Goal: Task Accomplishment & Management: Use online tool/utility

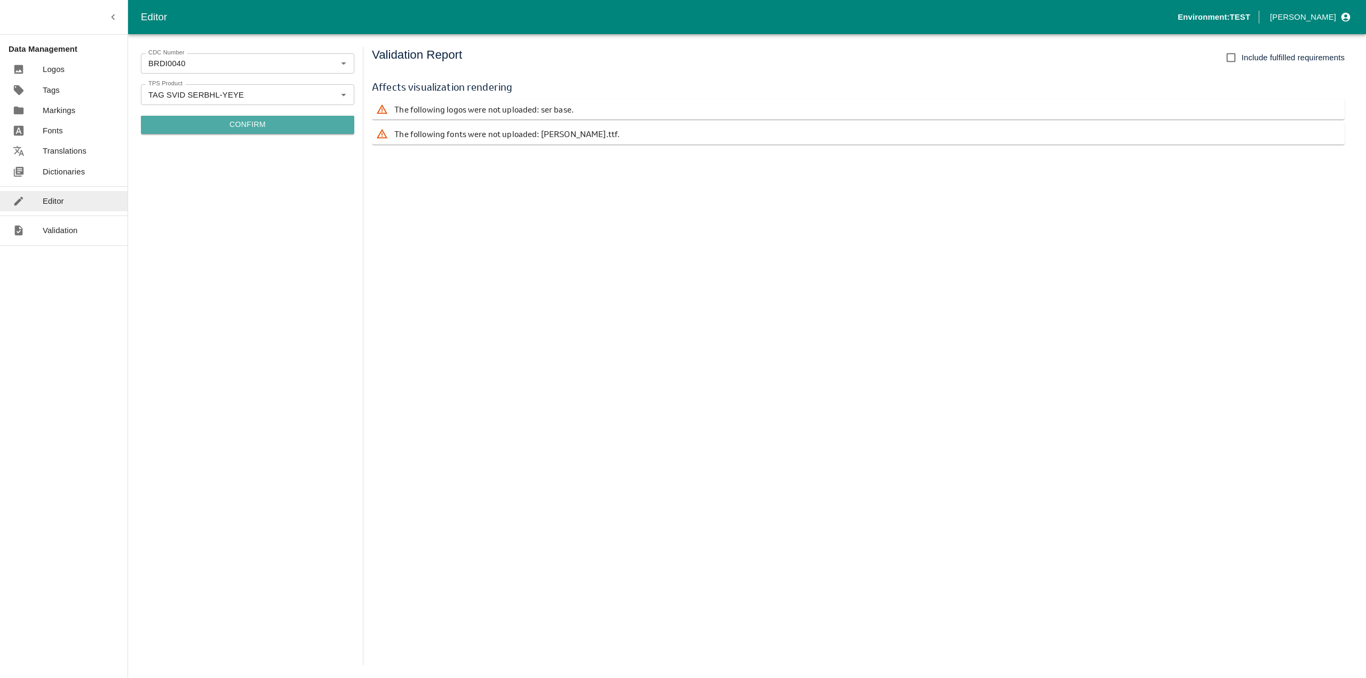
click at [269, 126] on button "Confirm" at bounding box center [247, 125] width 213 height 18
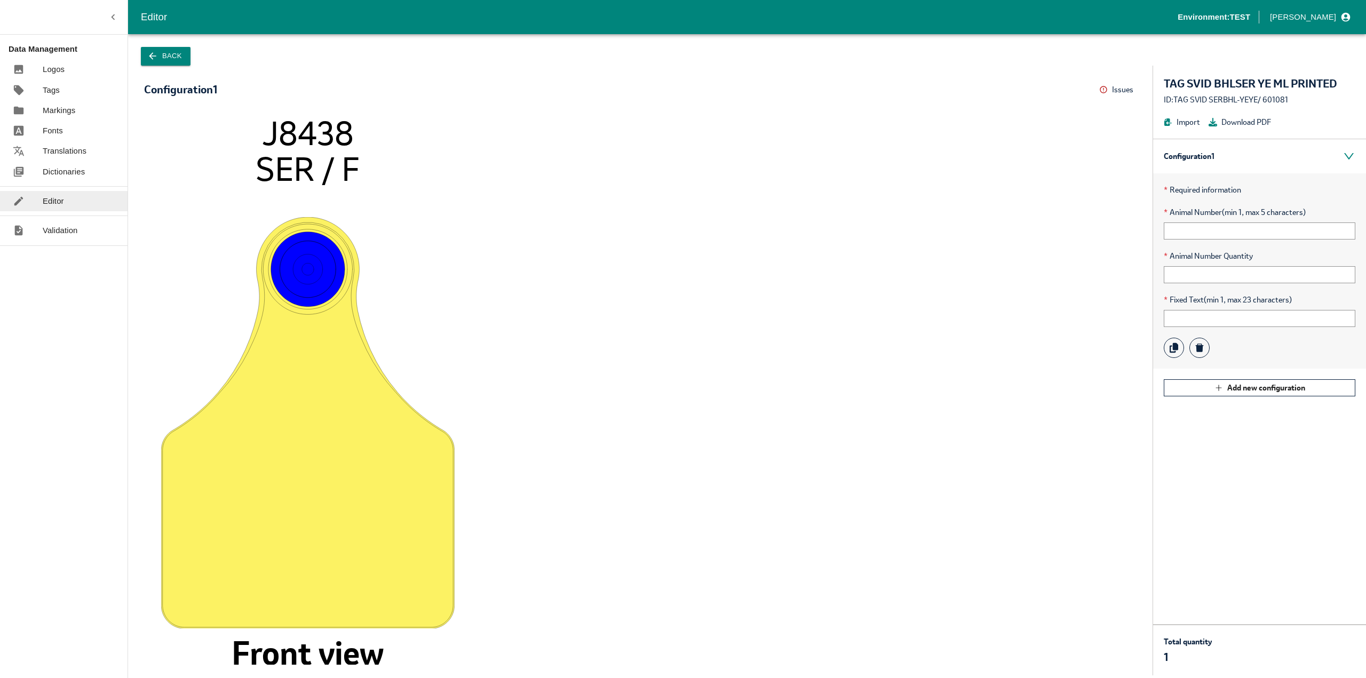
drag, startPoint x: 257, startPoint y: 139, endPoint x: 365, endPoint y: 129, distance: 108.3
click at [360, 129] on icon "J8438 SER / F Front view" at bounding box center [640, 389] width 971 height 551
click at [365, 129] on icon "J8438 SER / F Front view" at bounding box center [640, 389] width 971 height 551
drag, startPoint x: 234, startPoint y: 648, endPoint x: 401, endPoint y: 649, distance: 167.0
click at [401, 649] on icon "J8438 SER / F Front view" at bounding box center [640, 389] width 971 height 551
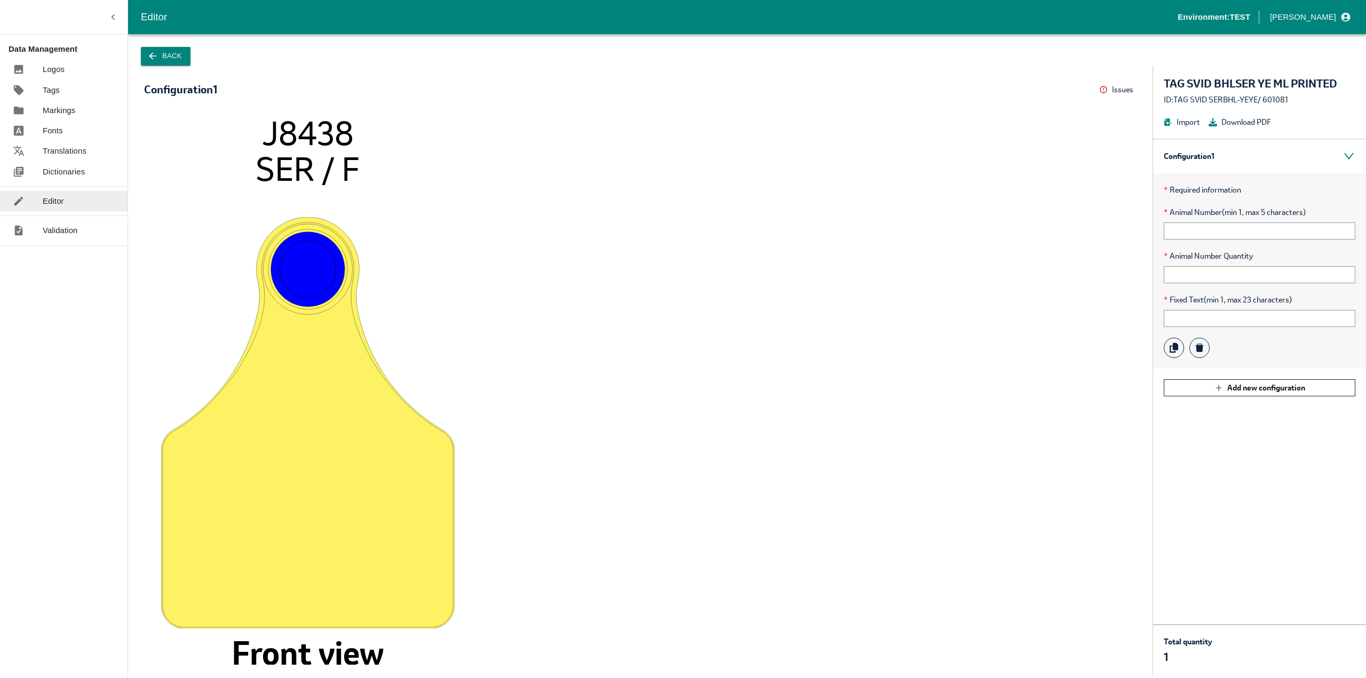
click at [401, 649] on icon at bounding box center [308, 561] width 309 height 309
click at [1193, 226] on input "text" at bounding box center [1260, 230] width 192 height 17
type input "12345"
click at [1211, 327] on div "* Required information * Animal Number (min 1, max 5 characters) 12345 * Animal…" at bounding box center [1259, 270] width 213 height 195
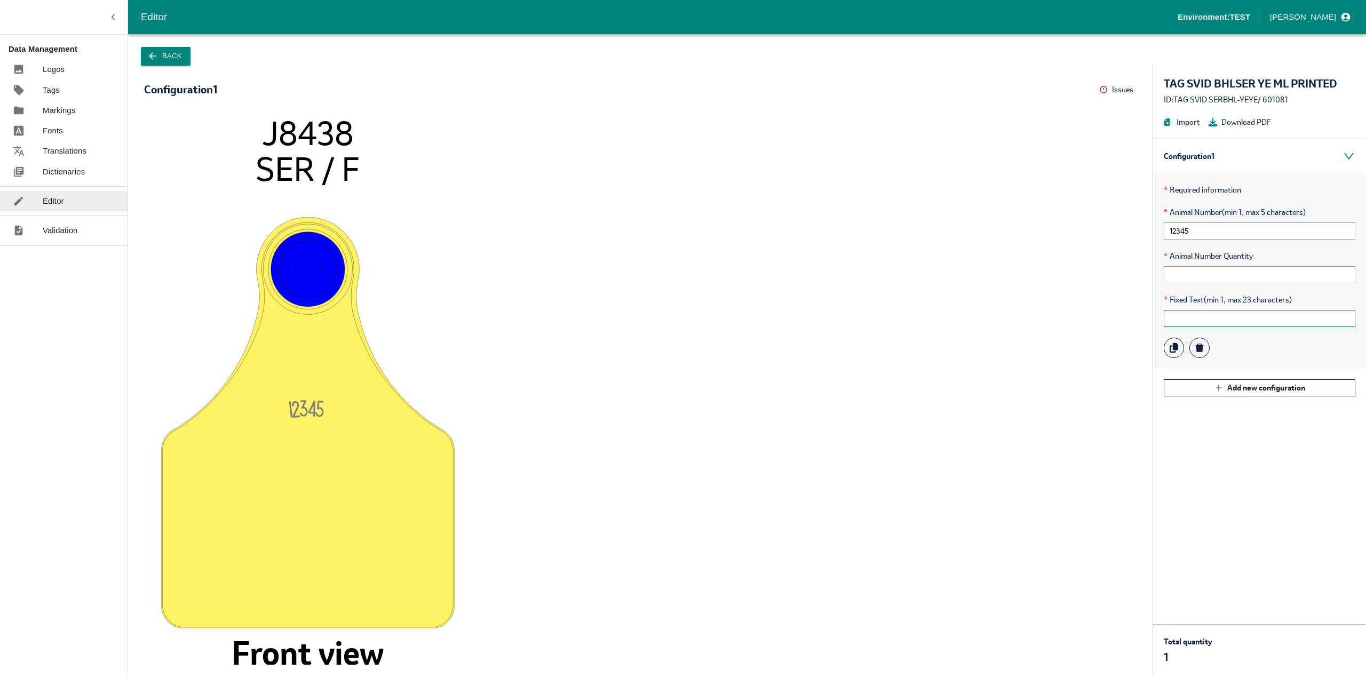
click at [1211, 323] on input "text" at bounding box center [1260, 318] width 192 height 17
drag, startPoint x: 1211, startPoint y: 323, endPoint x: 1141, endPoint y: 320, distance: 70.5
click at [1141, 320] on div "Configuration 1 Issues Menu 1234 5 J8438 SER / F Front view TAG SVID BHLSER YE …" at bounding box center [747, 371] width 1238 height 610
type input "1"
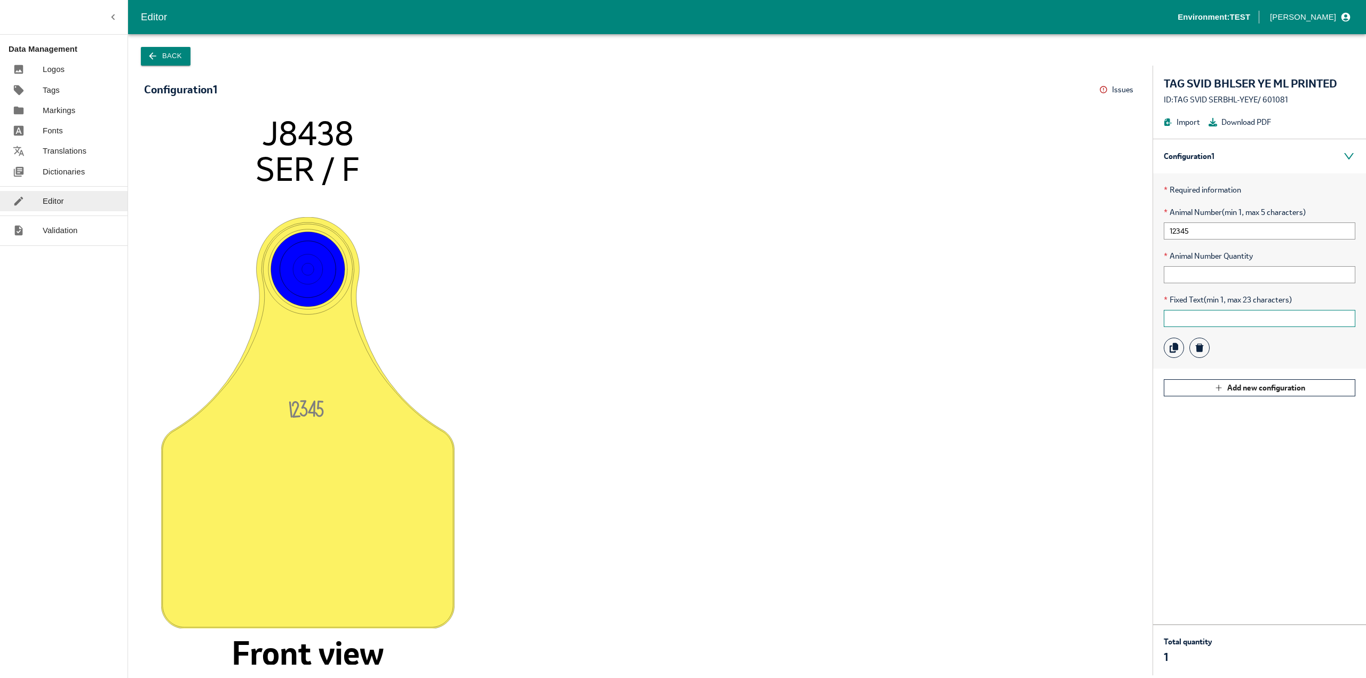
type input "!"
type input "11aaaaaaaaaaaaaaaaaaaaa"
drag, startPoint x: 259, startPoint y: 124, endPoint x: 344, endPoint y: 124, distance: 84.8
click at [344, 124] on icon "1234 5 J8438 SER / F Front view" at bounding box center [640, 389] width 971 height 551
click at [293, 126] on tspan "J8438" at bounding box center [308, 134] width 92 height 42
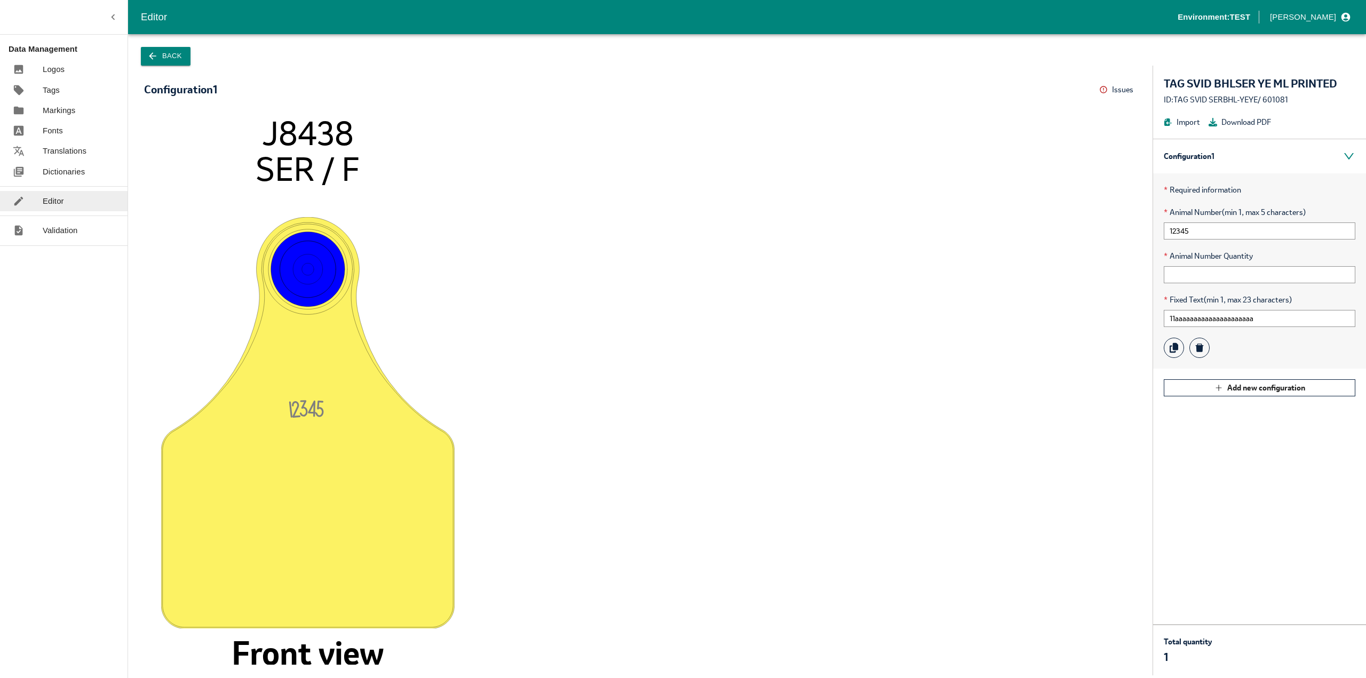
click at [281, 130] on tspan "J8438" at bounding box center [308, 134] width 92 height 42
drag, startPoint x: 268, startPoint y: 130, endPoint x: 354, endPoint y: 124, distance: 86.1
click at [354, 124] on icon "1234 5 J8438 SER / F Front view" at bounding box center [640, 389] width 971 height 551
copy tspan "J8438"
click at [74, 113] on p "Markings" at bounding box center [59, 111] width 33 height 12
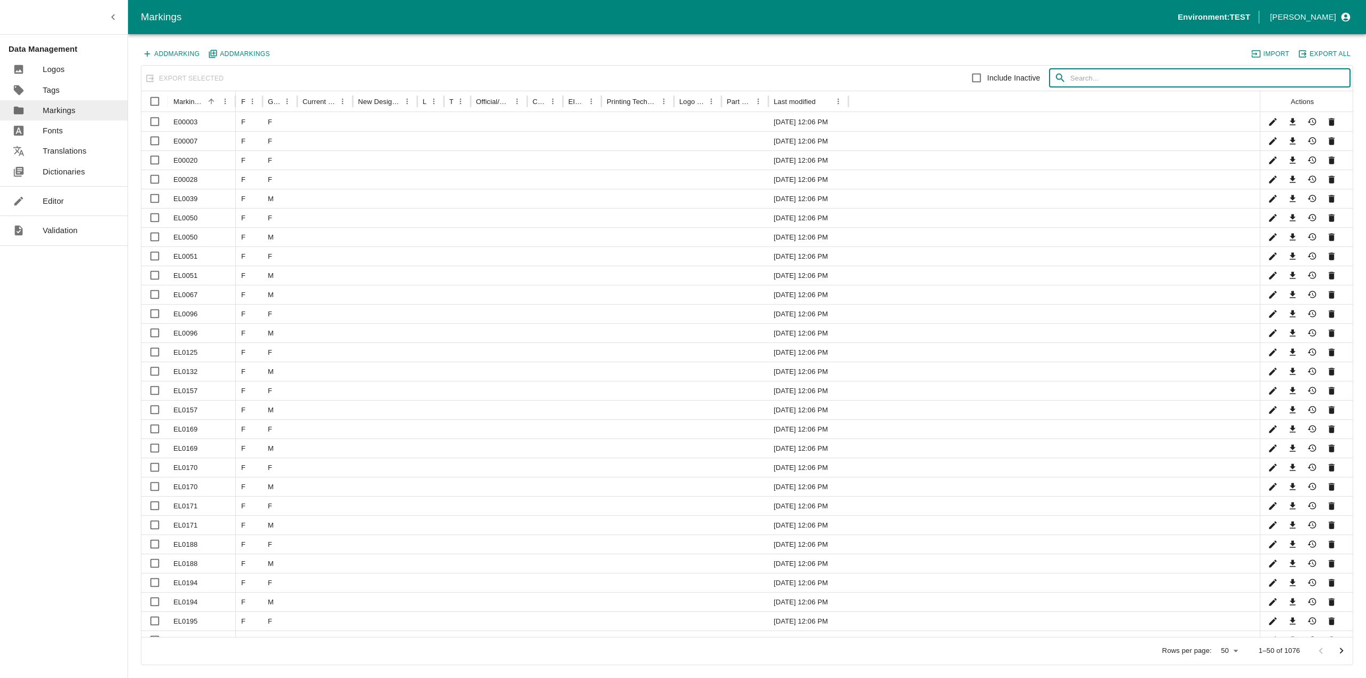
click at [1099, 77] on input "text" at bounding box center [1210, 78] width 280 height 19
paste input "J8438"
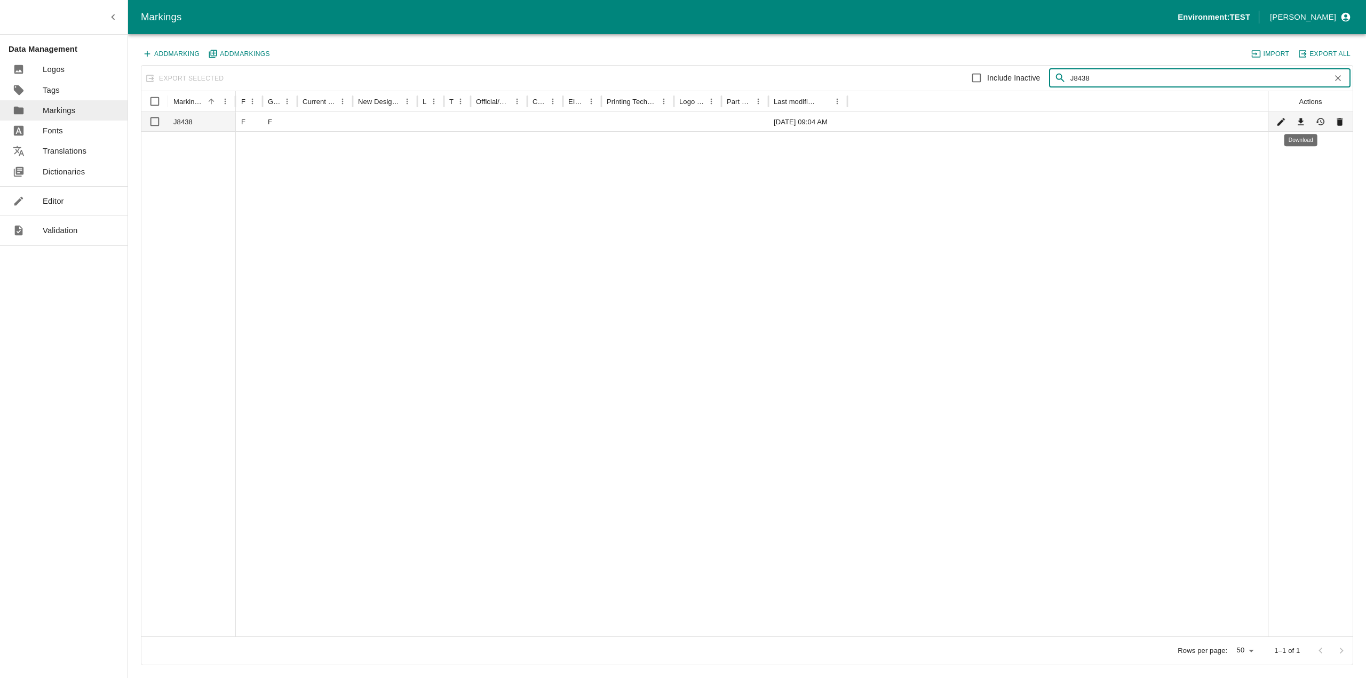
type input "J8438"
click at [1302, 125] on icon "Download" at bounding box center [1300, 122] width 10 height 10
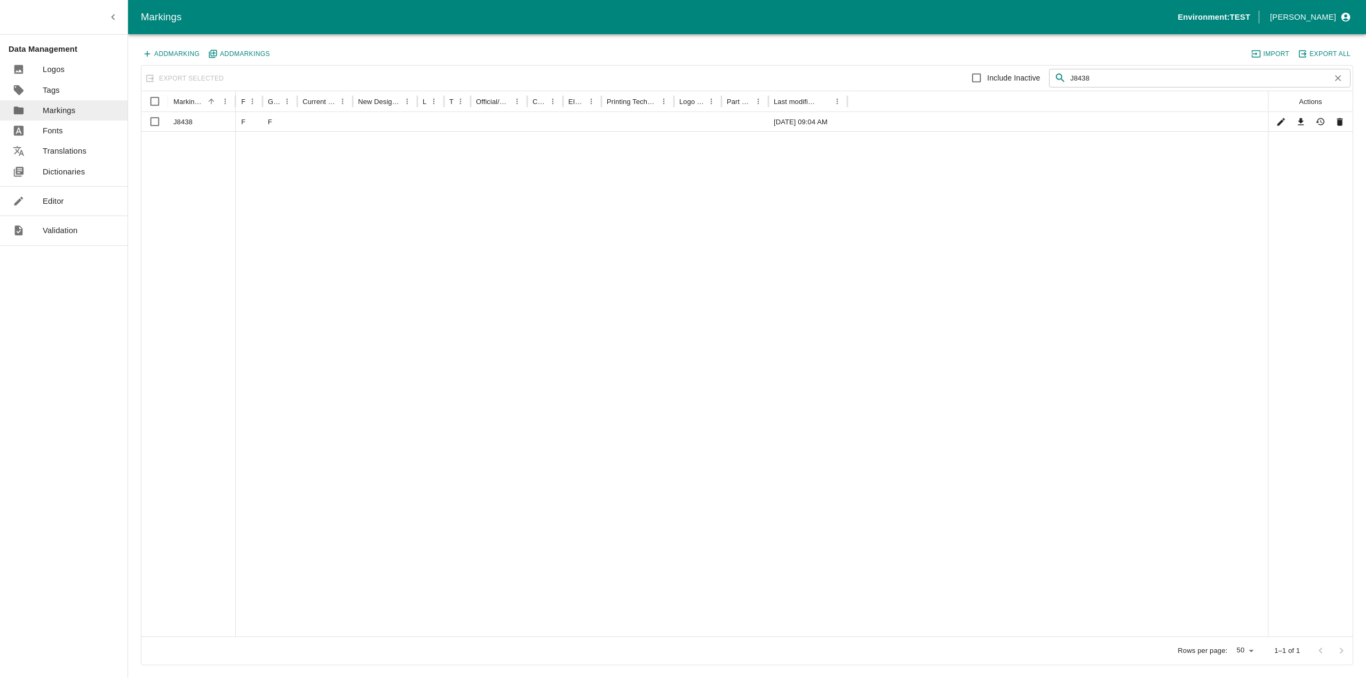
click at [46, 196] on p "Editor" at bounding box center [53, 201] width 21 height 12
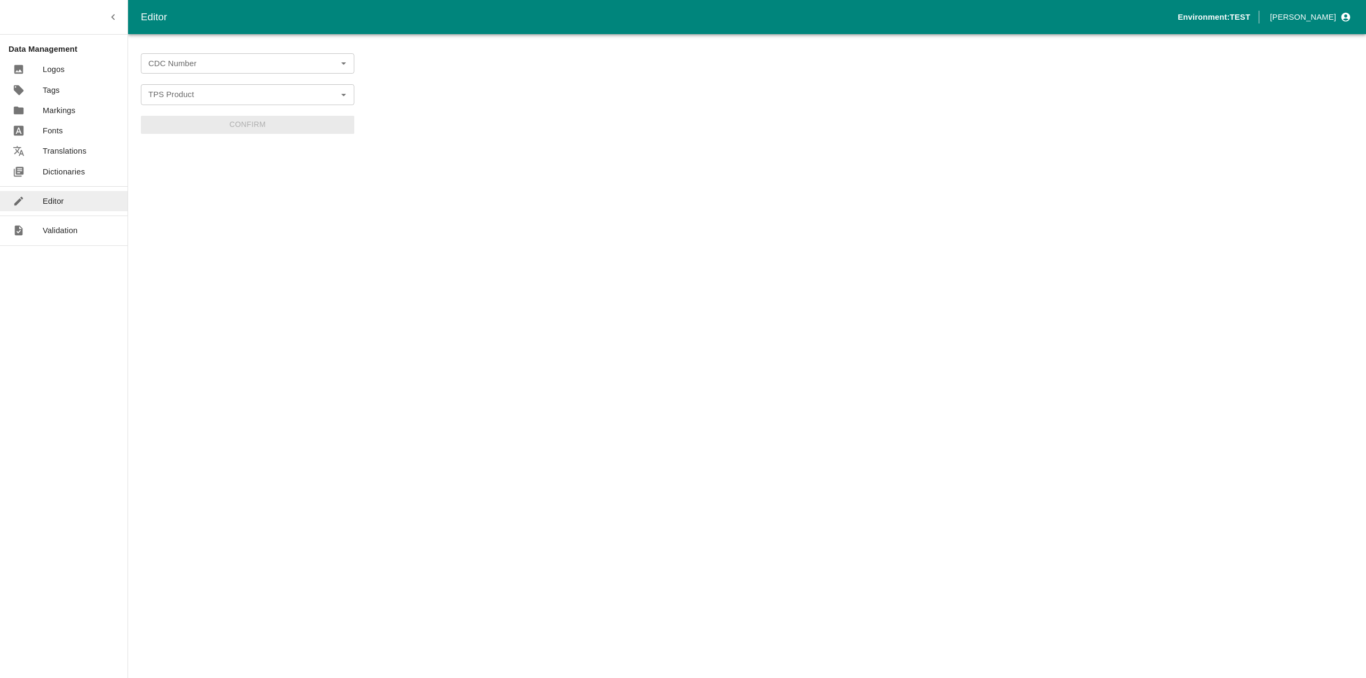
click at [174, 80] on form "CDC Number CDC Number TPS Product TPS Product Confirm" at bounding box center [247, 93] width 213 height 81
click at [172, 69] on input "CDC Number" at bounding box center [238, 64] width 189 height 14
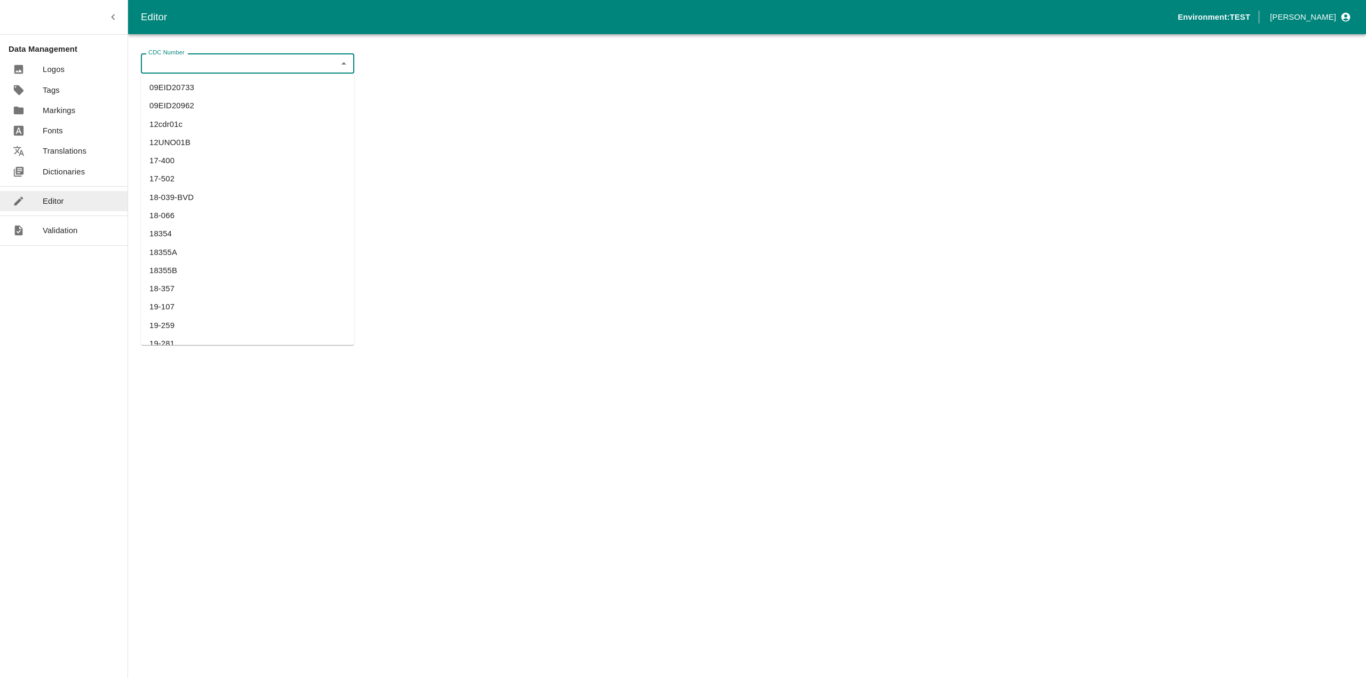
paste input "BRDI0040"
type input "BRDI0040"
click at [172, 76] on ul "BRDI0040" at bounding box center [247, 87] width 213 height 27
click at [172, 87] on li "BRDI0040" at bounding box center [247, 87] width 213 height 18
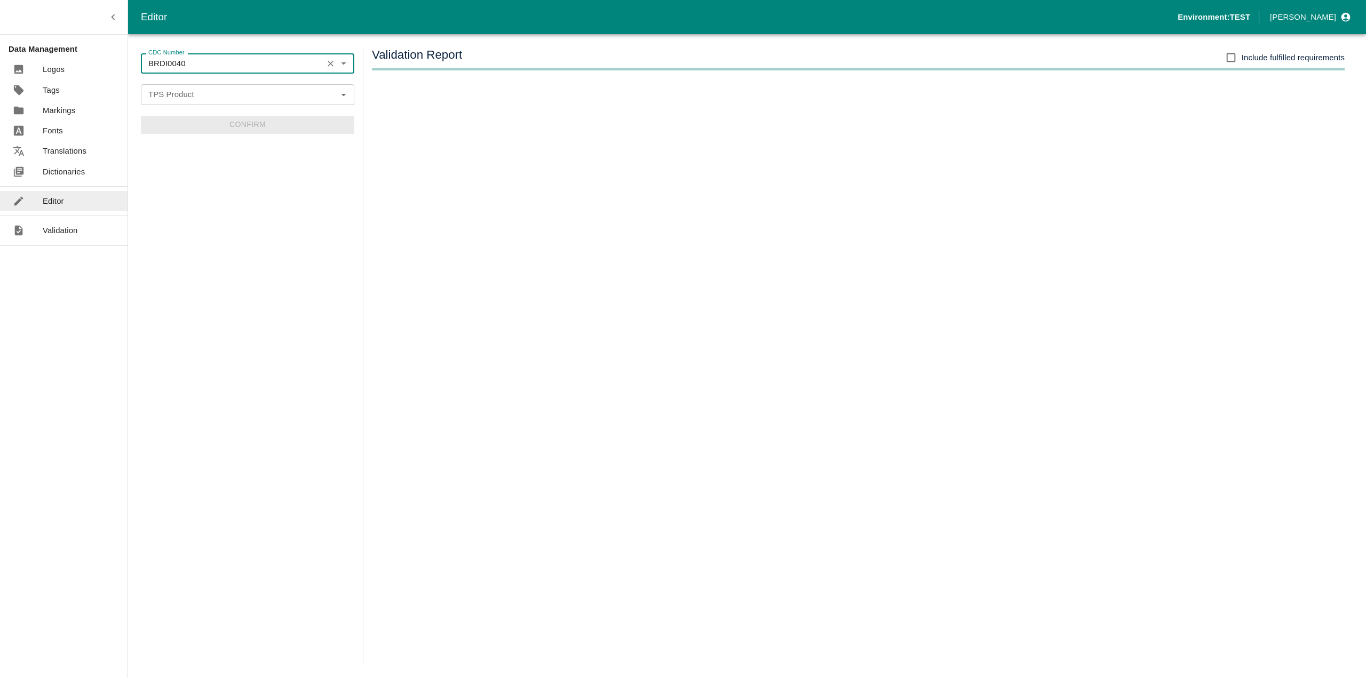
click at [172, 87] on div "TPS Product TPS Product" at bounding box center [247, 94] width 213 height 20
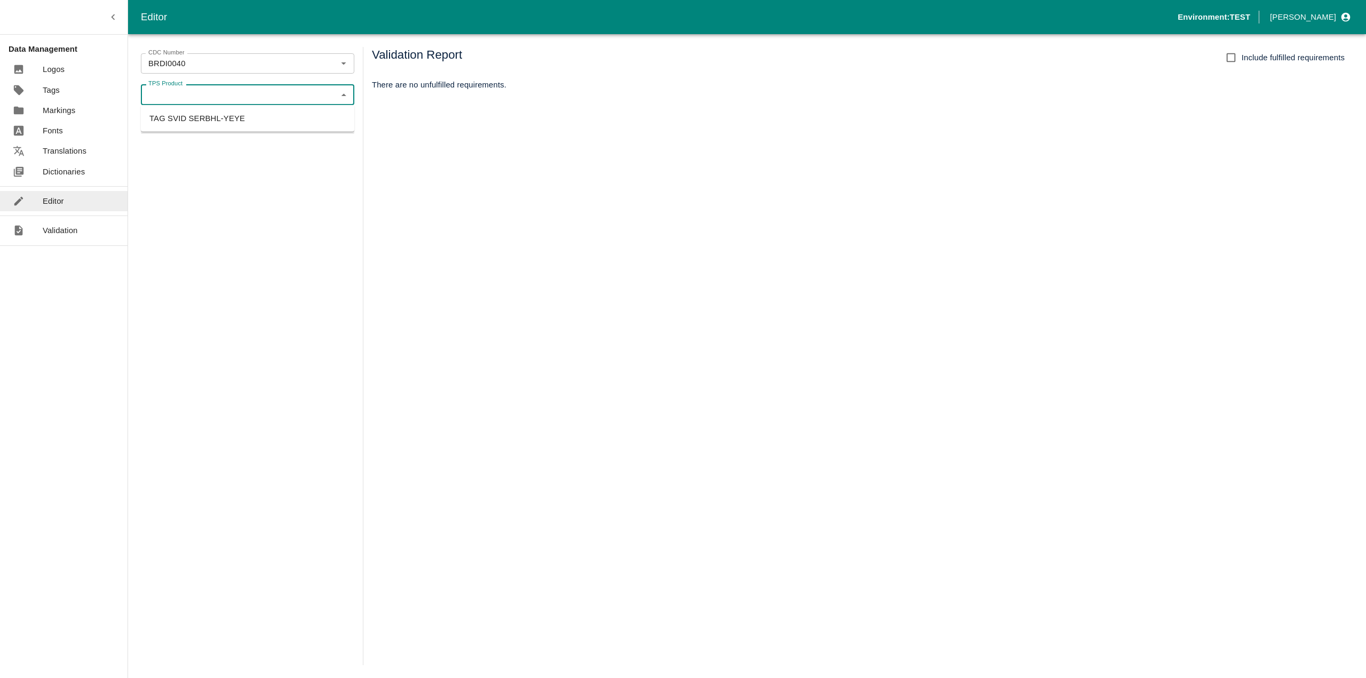
click at [172, 115] on li "TAG SVID SERBHL-YEYE" at bounding box center [247, 118] width 213 height 18
type input "TAG SVID SERBHL-YEYE"
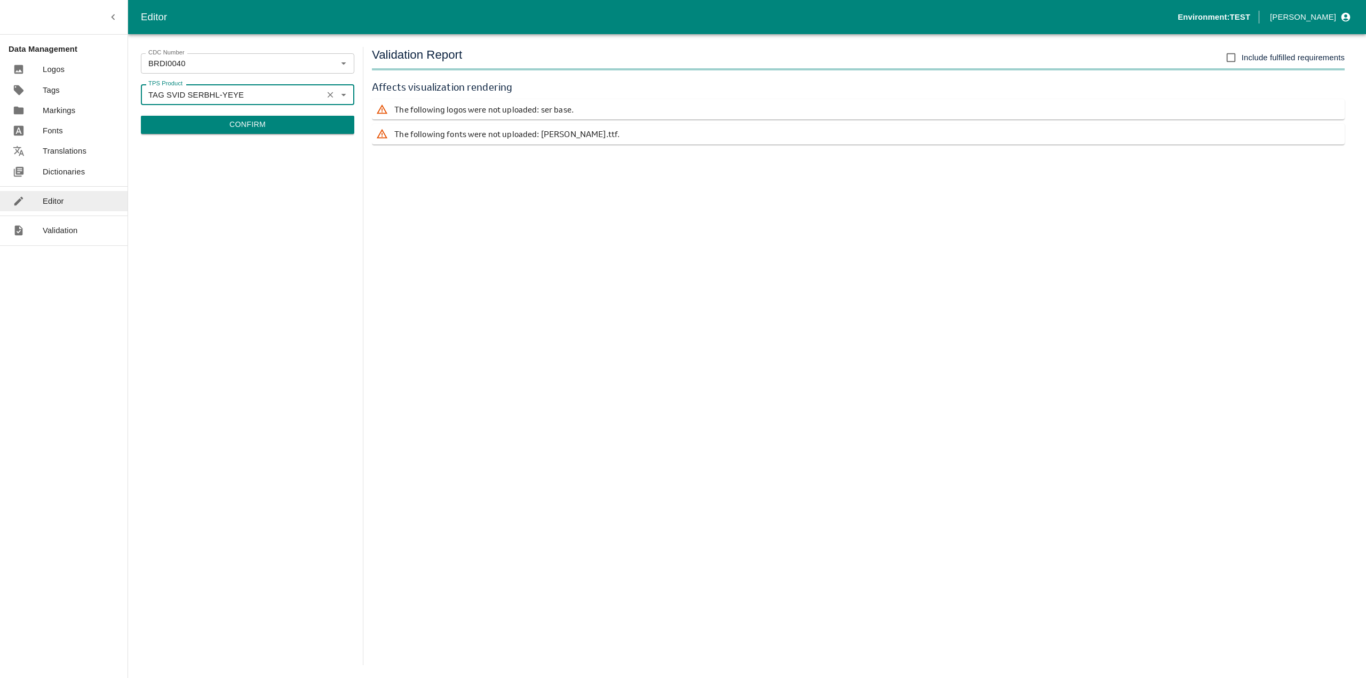
click at [174, 120] on button "Confirm" at bounding box center [247, 125] width 213 height 18
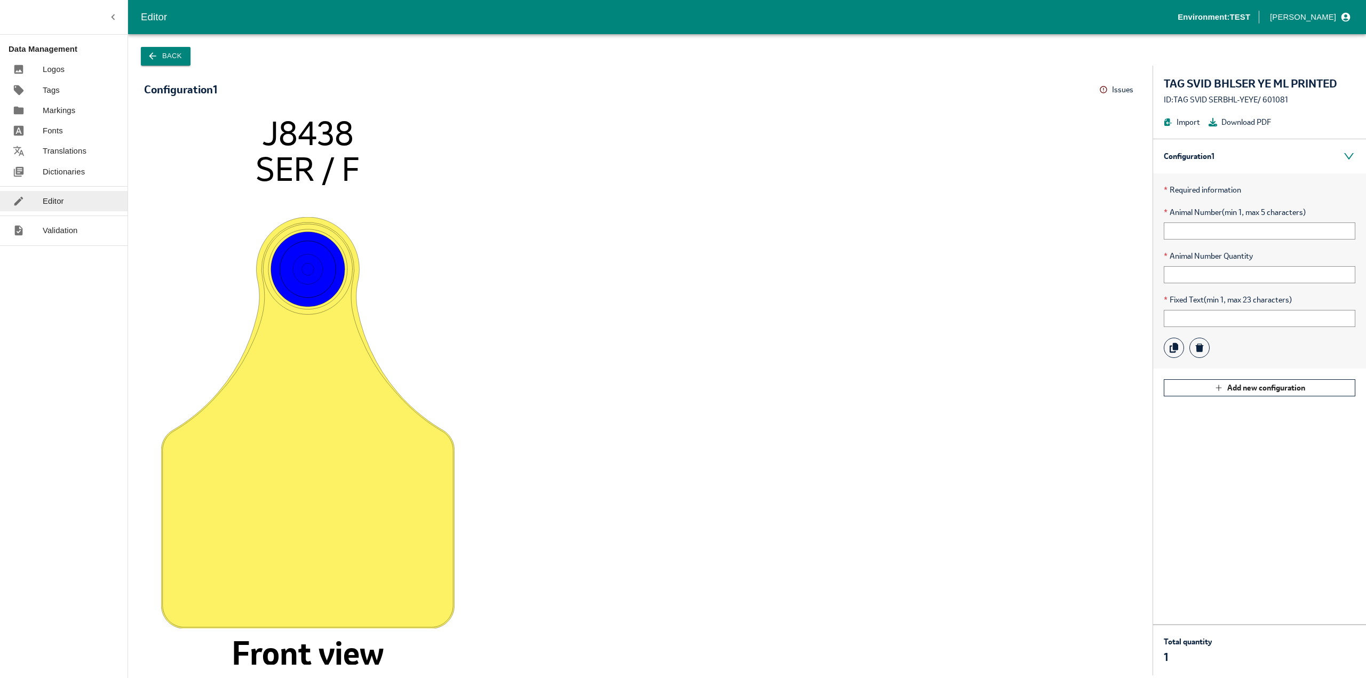
click at [1109, 89] on button "Issues" at bounding box center [1117, 90] width 37 height 17
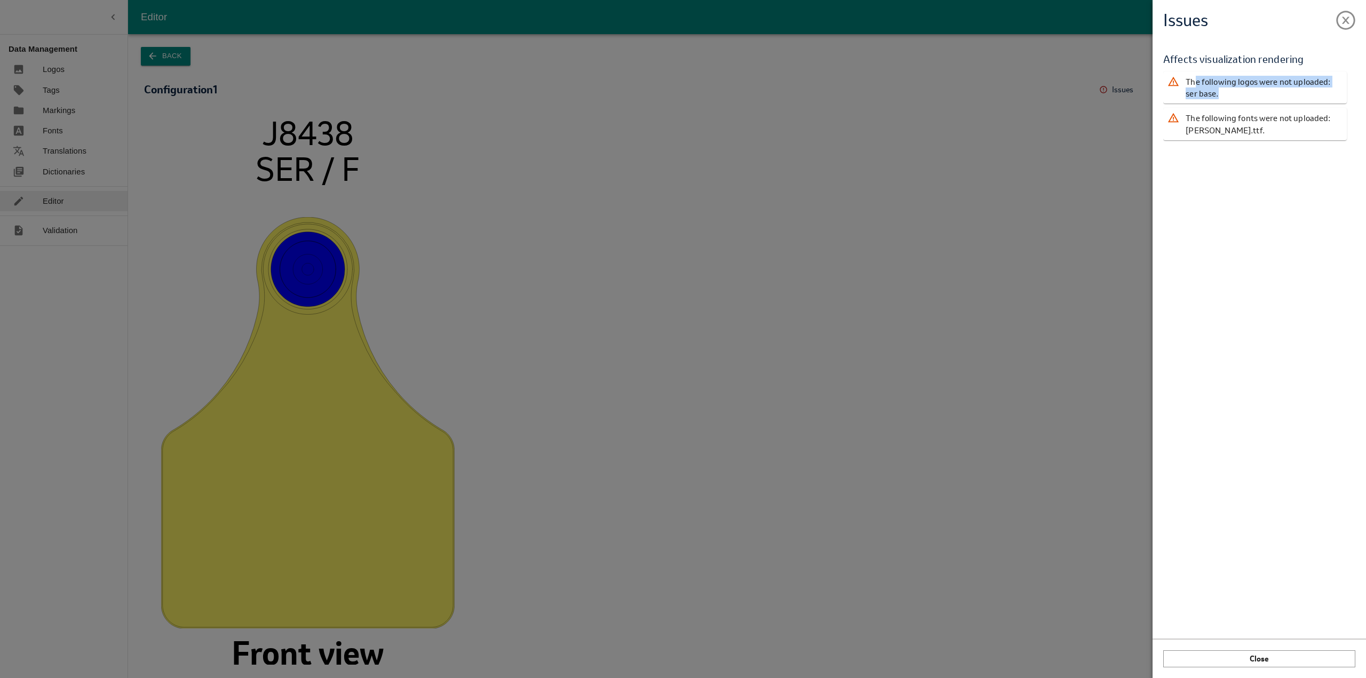
drag, startPoint x: 1195, startPoint y: 85, endPoint x: 1205, endPoint y: 96, distance: 14.7
click at [1205, 96] on p "The following logos were not uploaded: ser base." at bounding box center [1263, 88] width 157 height 24
click at [1211, 96] on p "The following logos were not uploaded: ser base." at bounding box center [1263, 88] width 157 height 24
click at [1215, 96] on p "The following logos were not uploaded: ser base." at bounding box center [1263, 88] width 157 height 24
drag, startPoint x: 1217, startPoint y: 78, endPoint x: 1222, endPoint y: 96, distance: 17.6
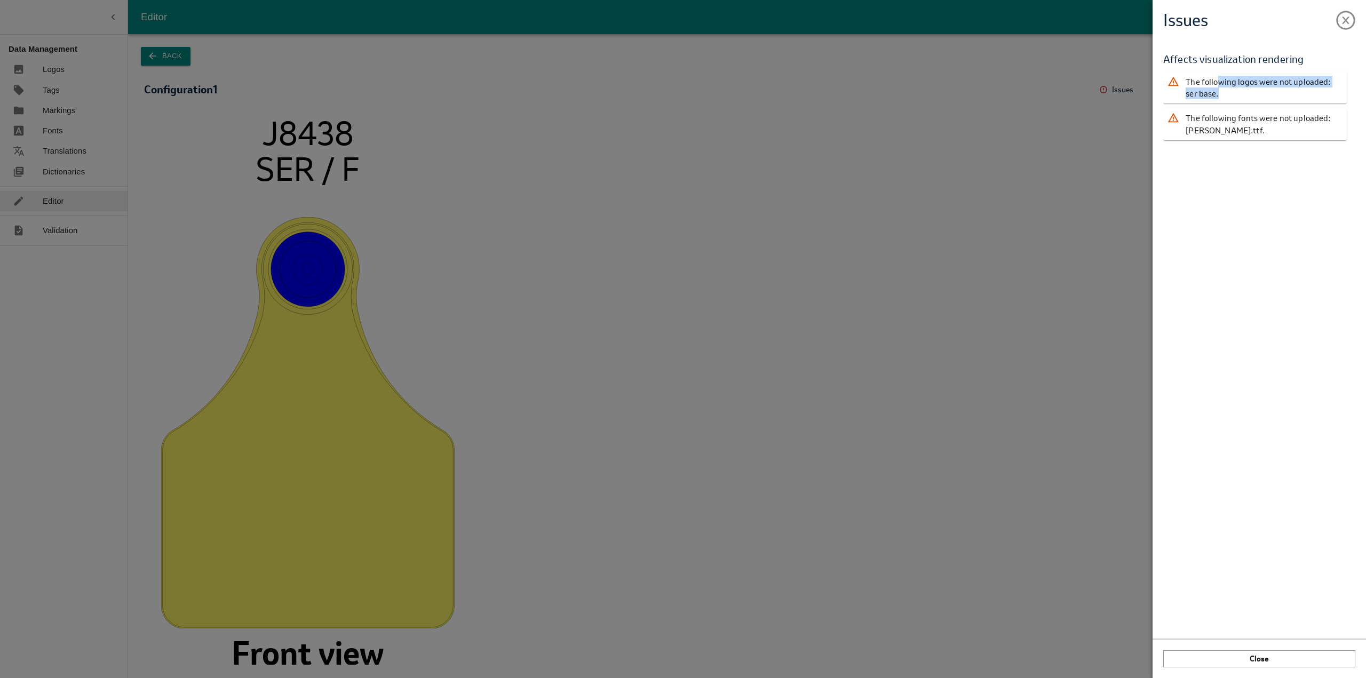
click at [1222, 96] on p "The following logos were not uploaded: ser base." at bounding box center [1263, 88] width 157 height 24
drag, startPoint x: 1203, startPoint y: 94, endPoint x: 1184, endPoint y: 85, distance: 20.0
click at [1184, 85] on div "The following logos were not uploaded: ser base." at bounding box center [1255, 87] width 184 height 33
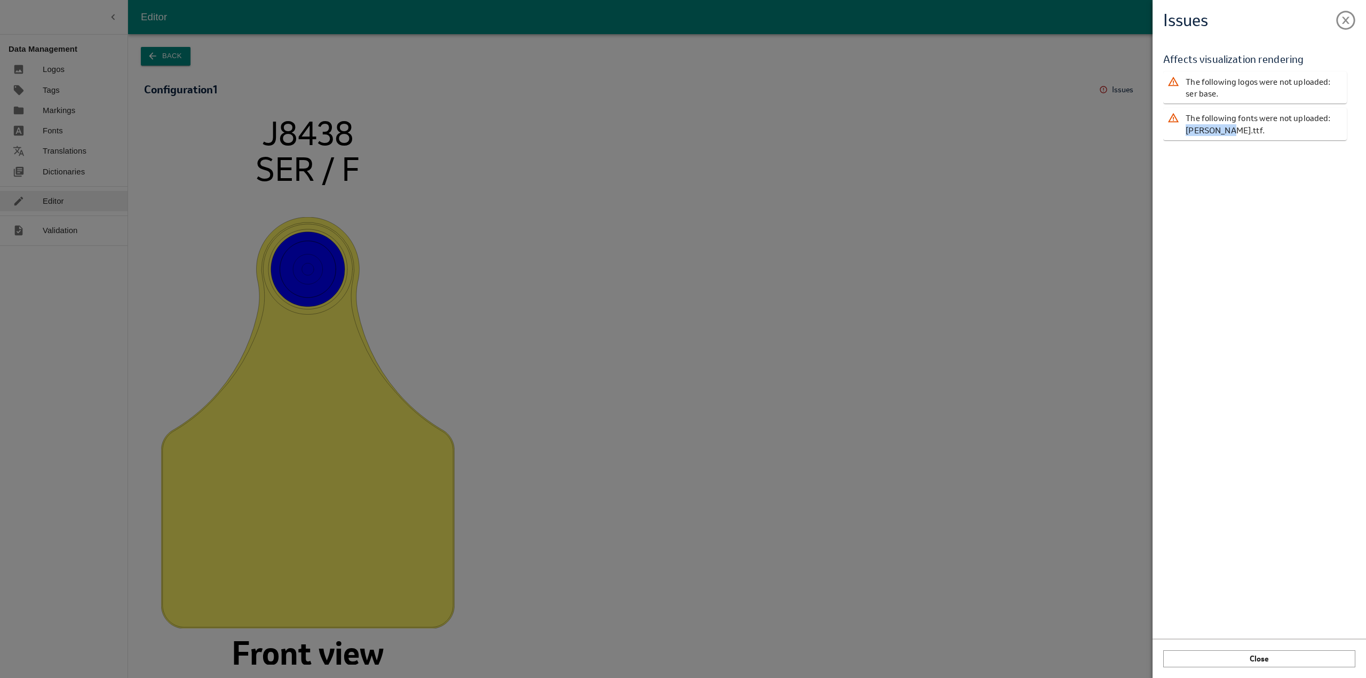
drag, startPoint x: 1180, startPoint y: 131, endPoint x: 1220, endPoint y: 132, distance: 39.5
click at [1220, 132] on div "The following fonts were not uploaded: [PERSON_NAME].ttf." at bounding box center [1255, 124] width 184 height 33
copy p "Arial Bold"
click at [629, 273] on div "Issues Validation Report Affects visualization rendering The following logos we…" at bounding box center [683, 339] width 1366 height 678
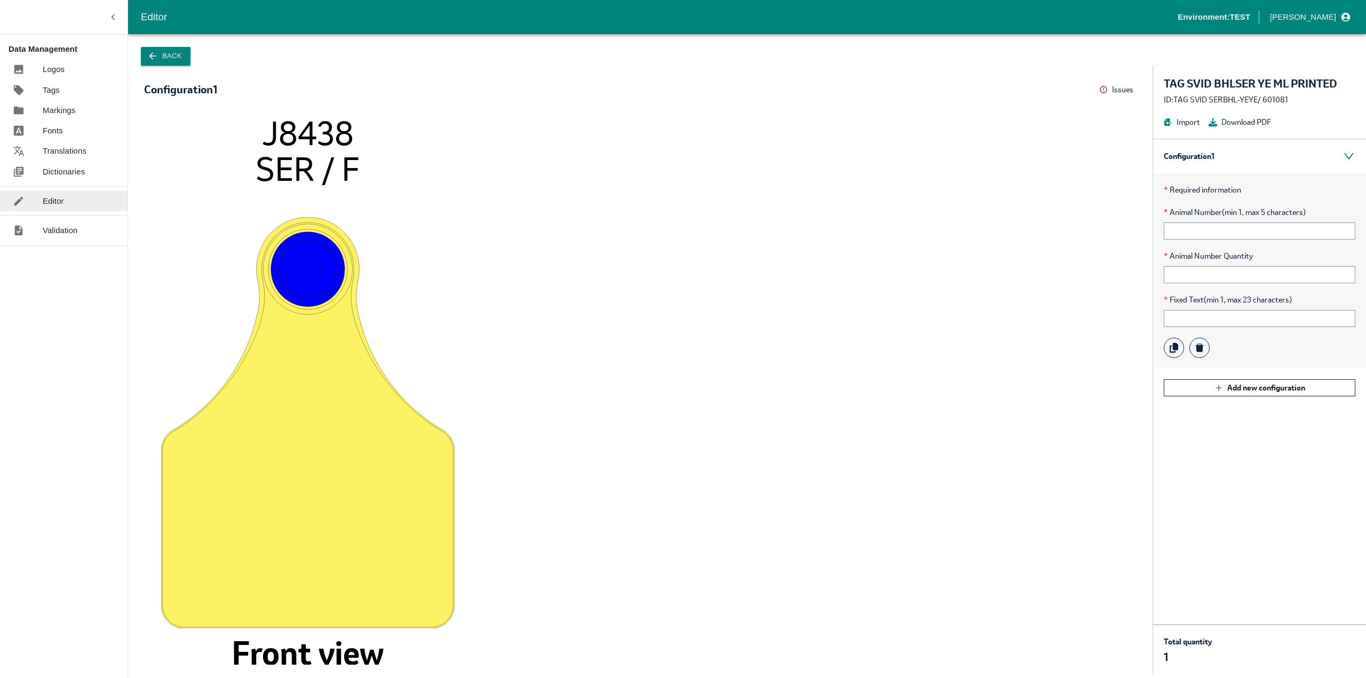
click at [58, 131] on p "Fonts" at bounding box center [53, 131] width 20 height 12
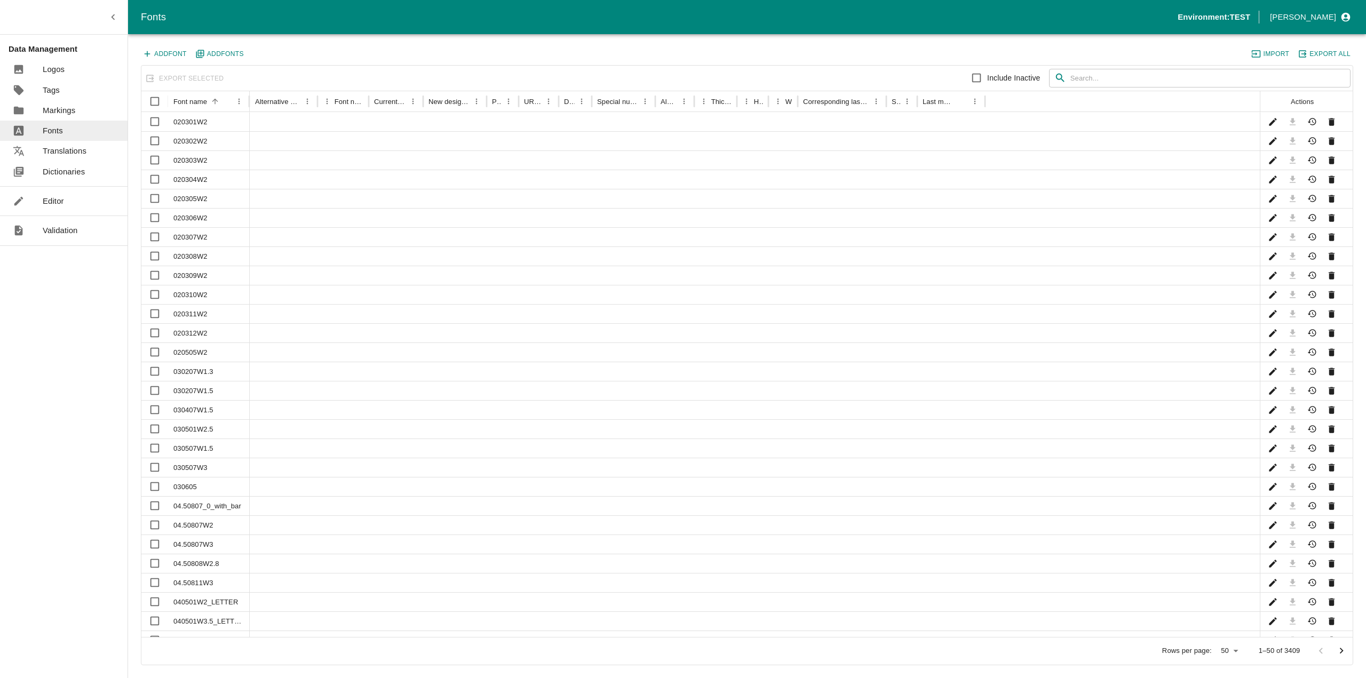
click at [1084, 75] on input "text" at bounding box center [1210, 78] width 280 height 19
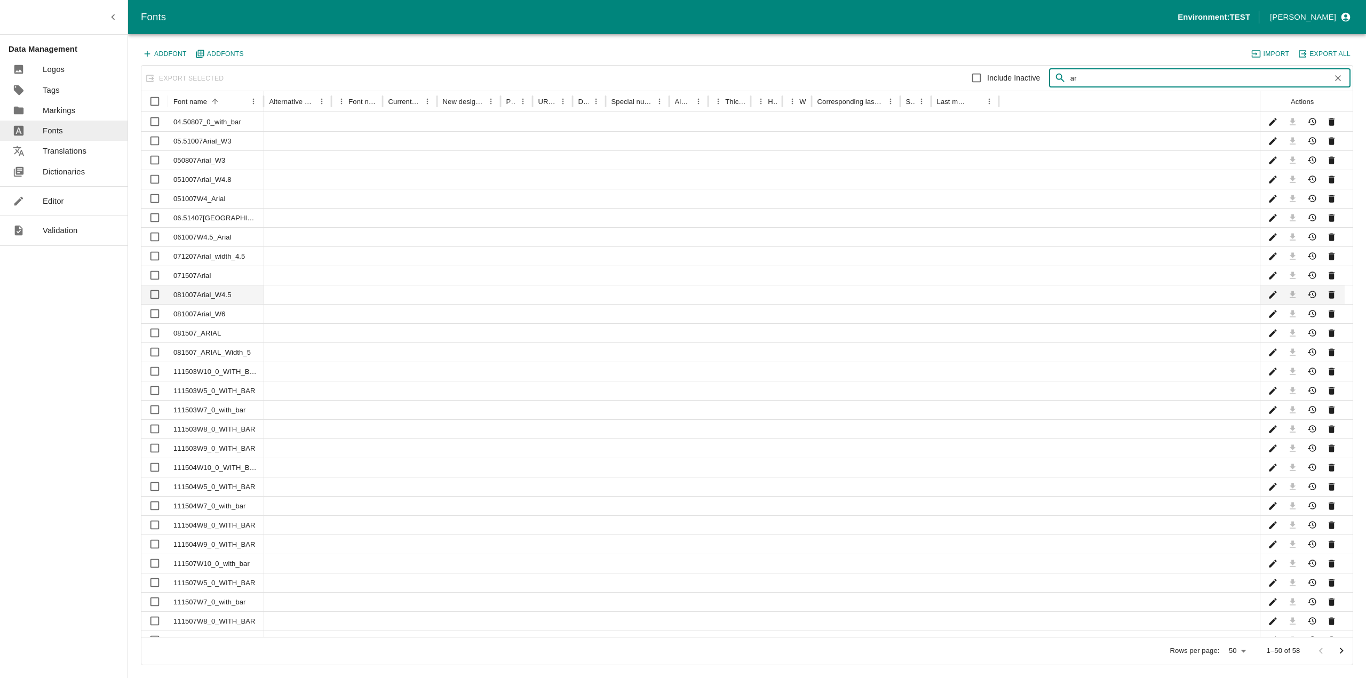
type input "a"
click at [1270, 55] on button "Import" at bounding box center [1271, 54] width 42 height 14
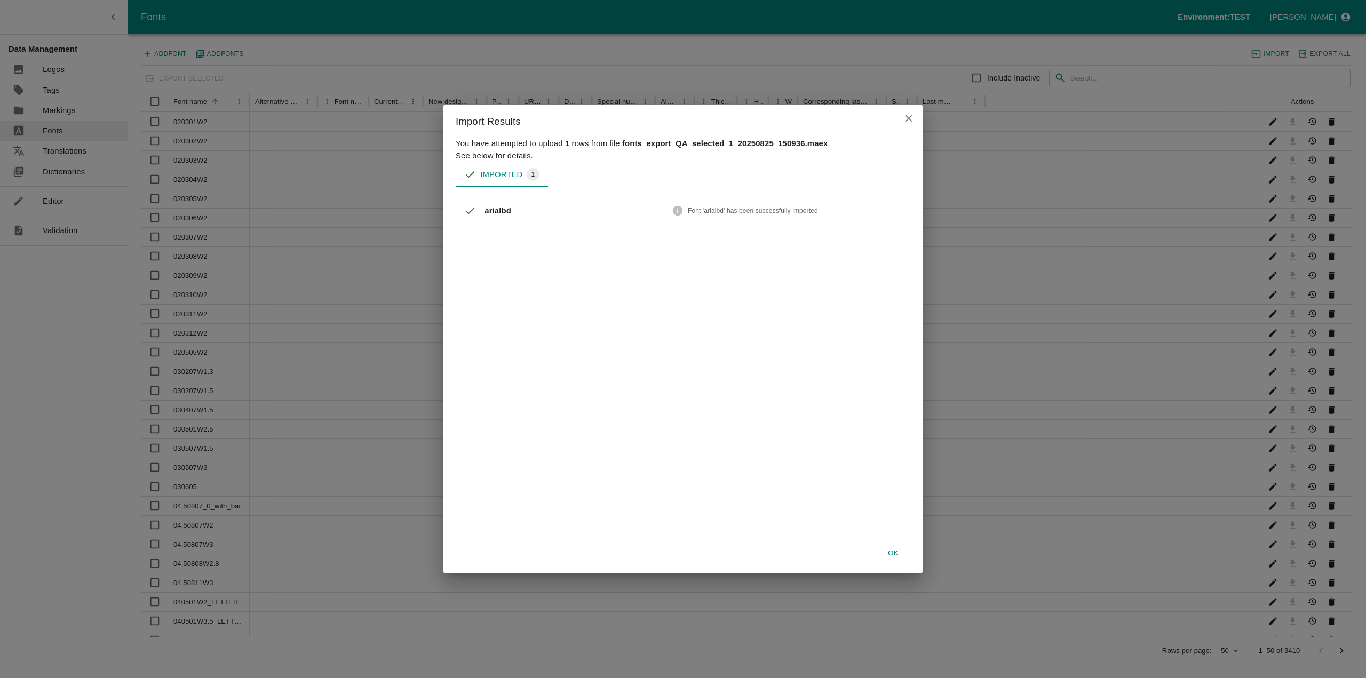
click at [897, 548] on button "Ok" at bounding box center [893, 553] width 34 height 19
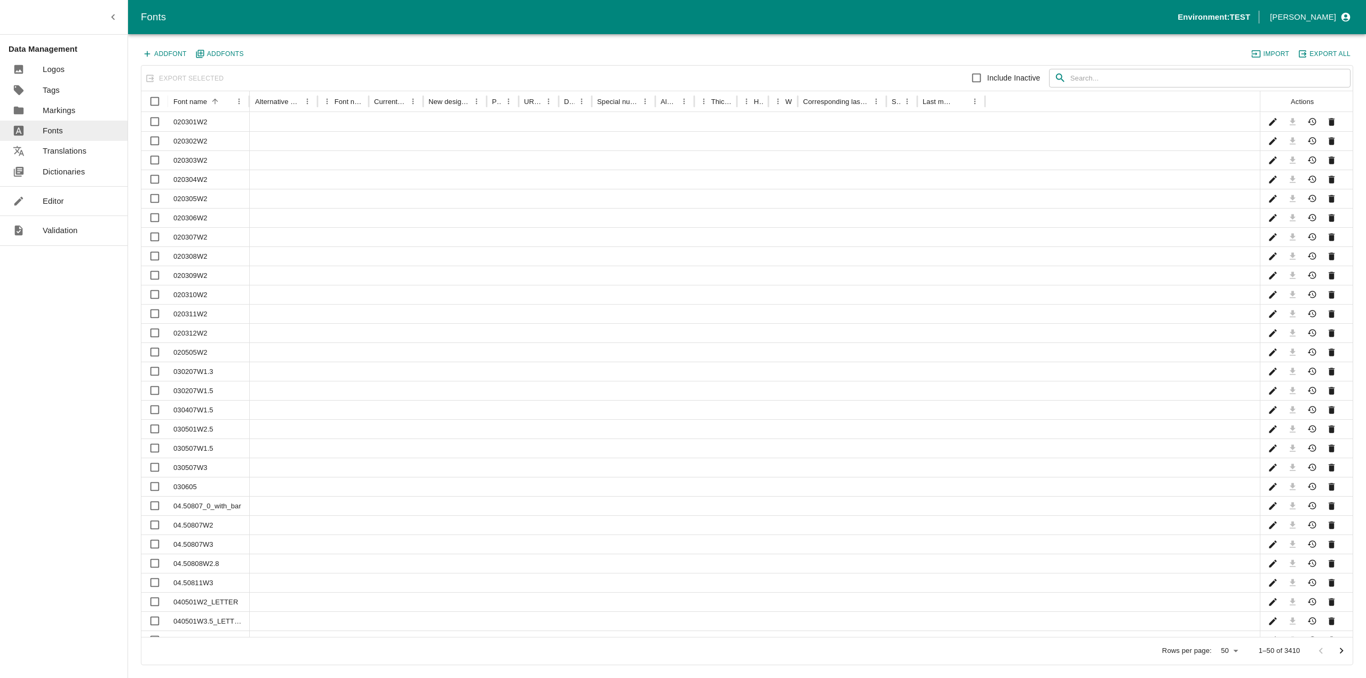
click at [1100, 83] on input "text" at bounding box center [1210, 78] width 280 height 19
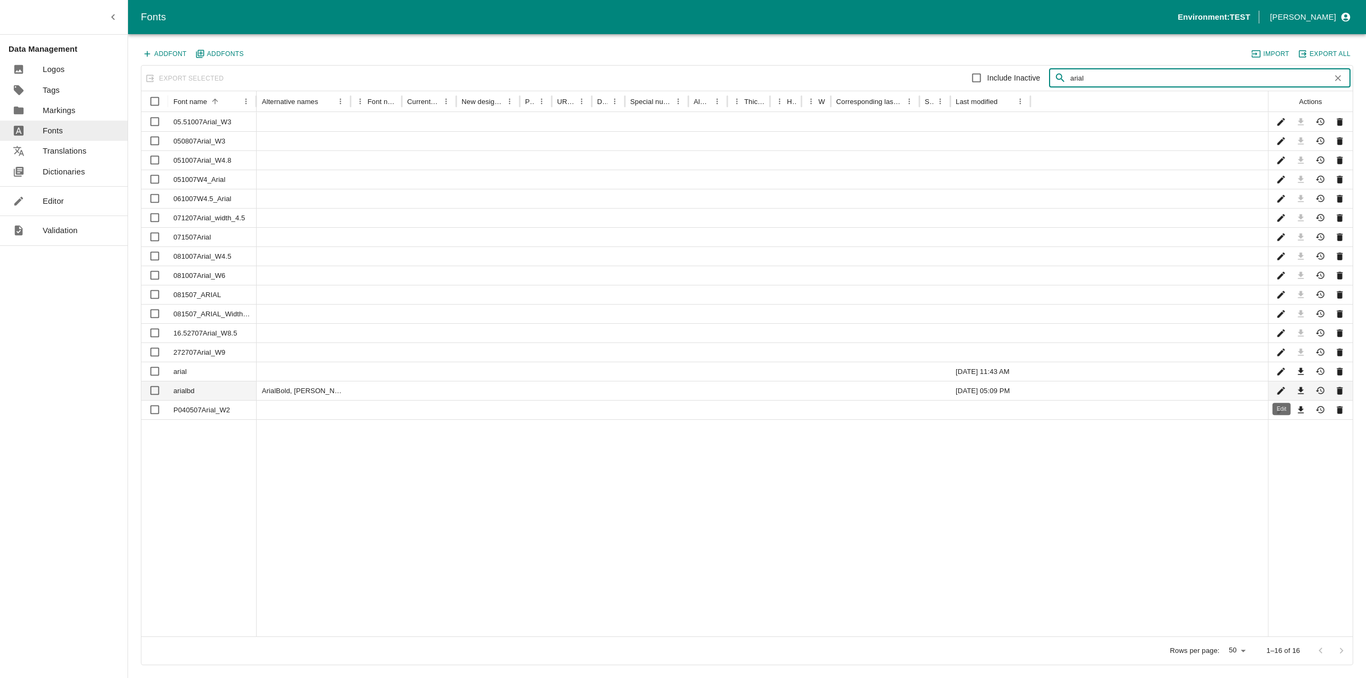
type input "arial"
click at [1285, 388] on icon "Edit" at bounding box center [1281, 391] width 10 height 10
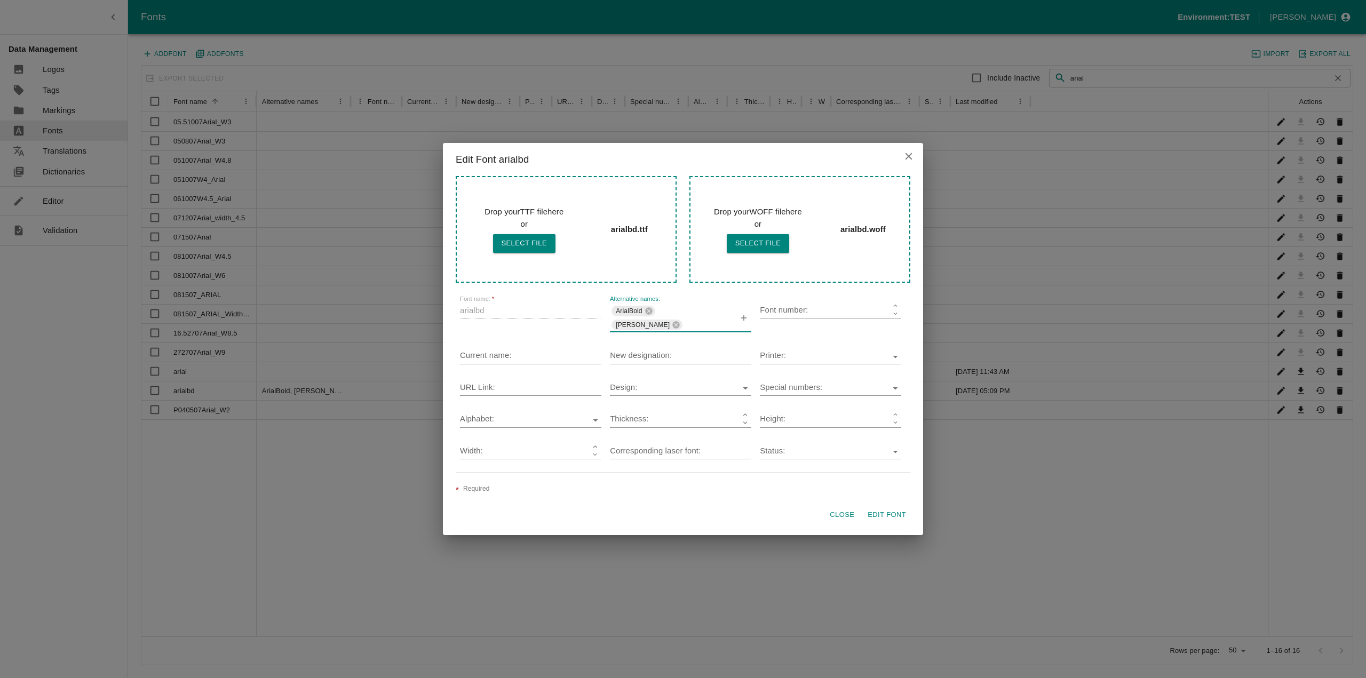
click at [687, 327] on input "Alternative names:" at bounding box center [704, 325] width 41 height 14
click at [743, 321] on icon "button" at bounding box center [744, 318] width 10 height 10
click at [694, 328] on input "Alternative names:" at bounding box center [704, 325] width 41 height 14
paste input "Arial Bold"
type input "Arial Bold"
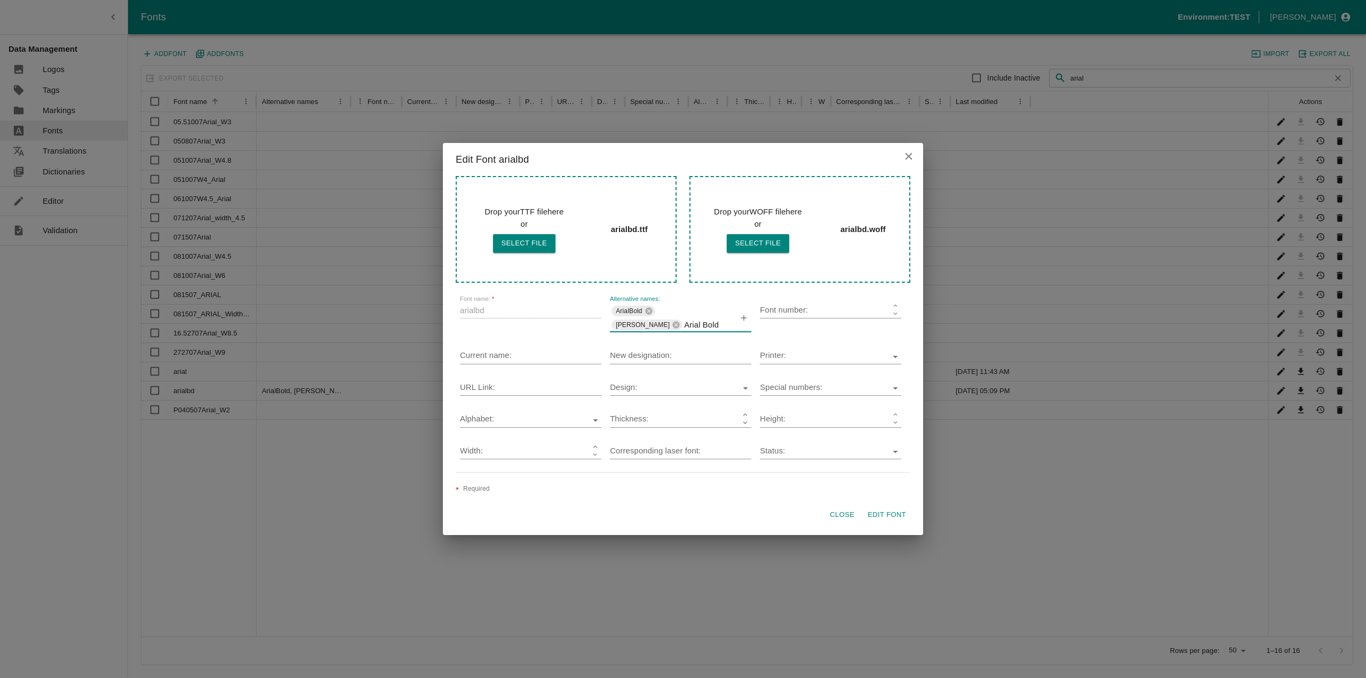
click at [745, 317] on icon "button" at bounding box center [744, 318] width 10 height 10
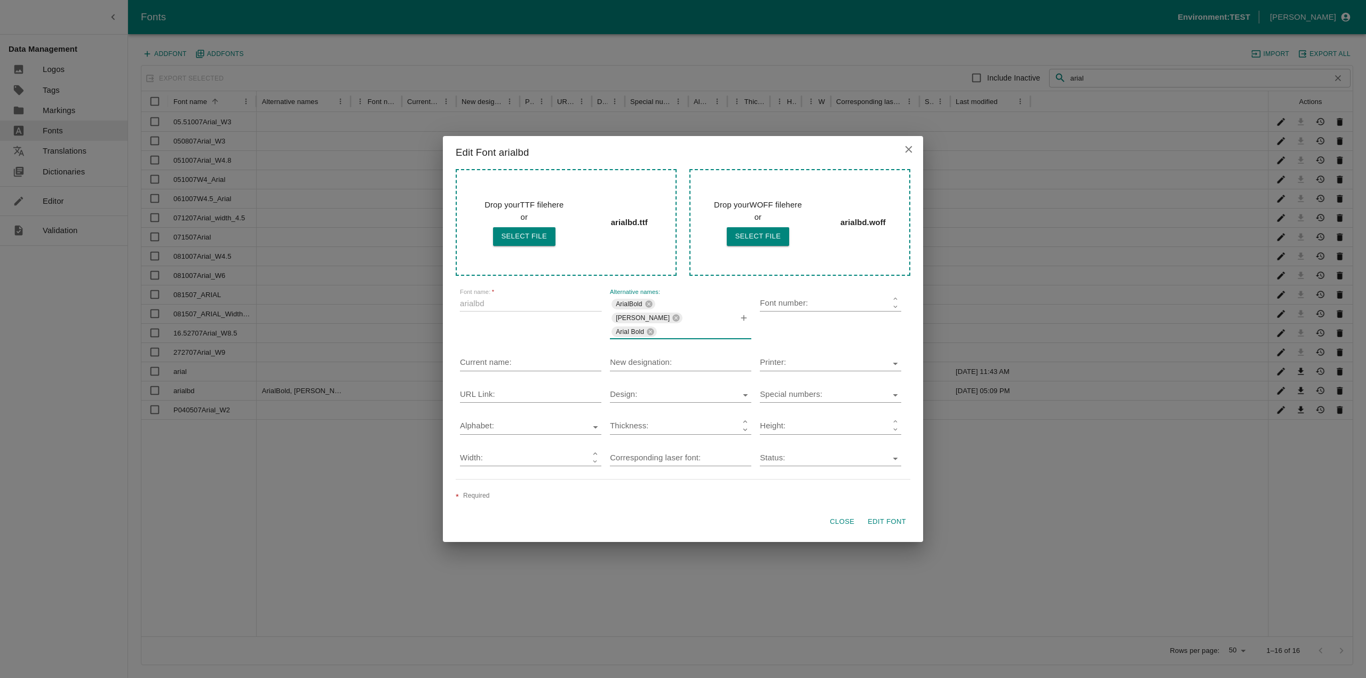
click at [889, 526] on button "Edit Font" at bounding box center [886, 522] width 47 height 19
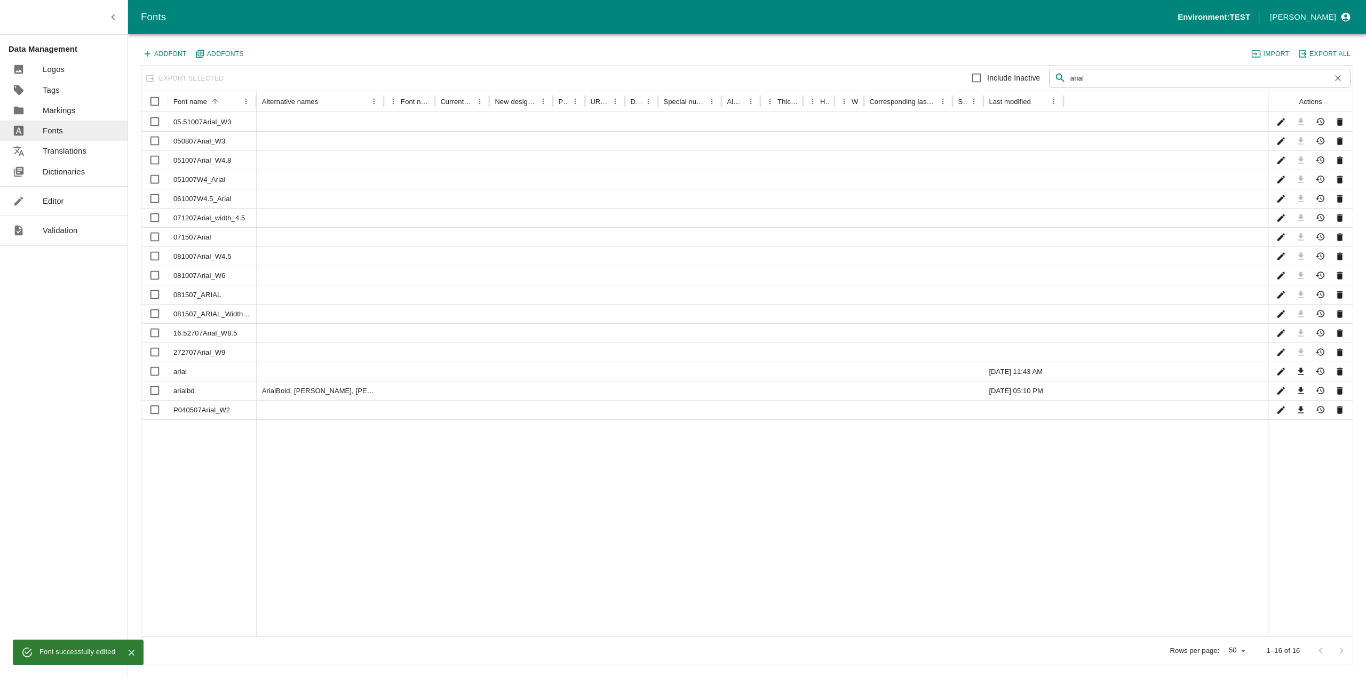
click at [53, 211] on link "Editor" at bounding box center [64, 201] width 128 height 20
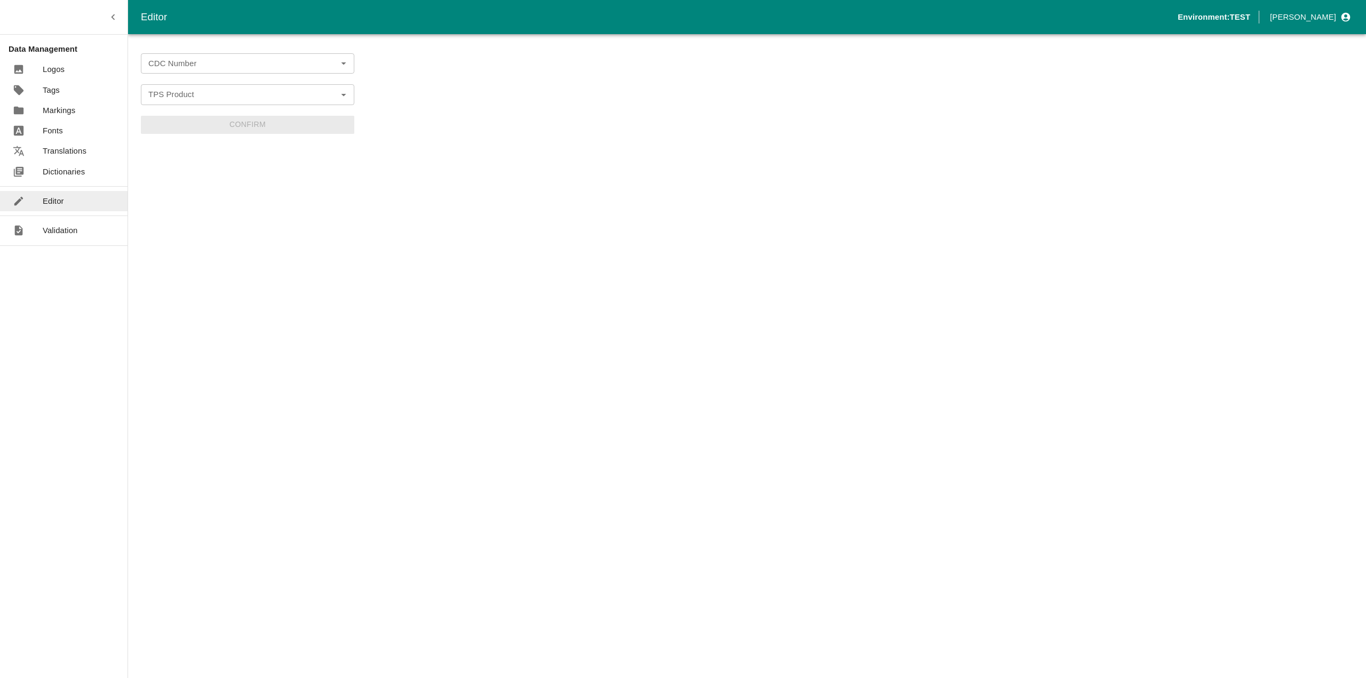
click at [189, 73] on div "CDC Number" at bounding box center [247, 63] width 213 height 20
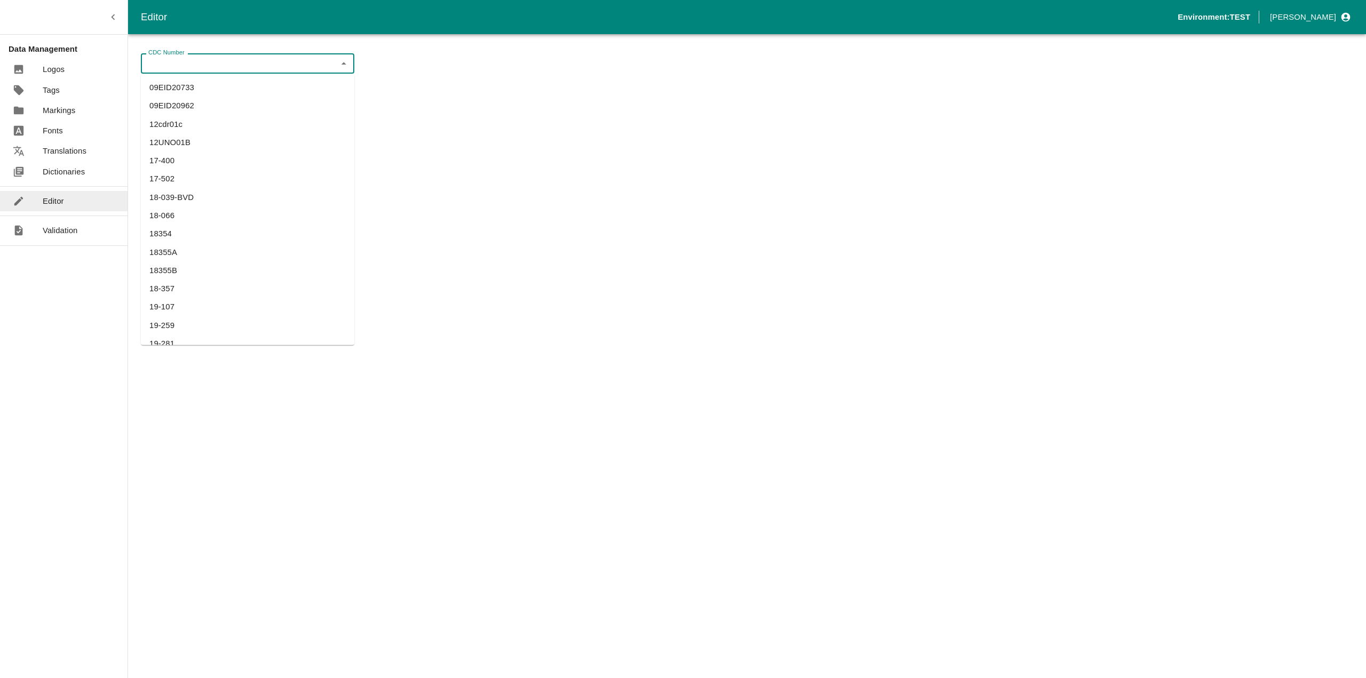
type input "v"
paste input "BRDI0040"
type input "BRDI0040"
click at [197, 77] on ul "BRDI0040" at bounding box center [247, 87] width 213 height 27
click at [192, 88] on li "BRDI0040" at bounding box center [247, 87] width 213 height 18
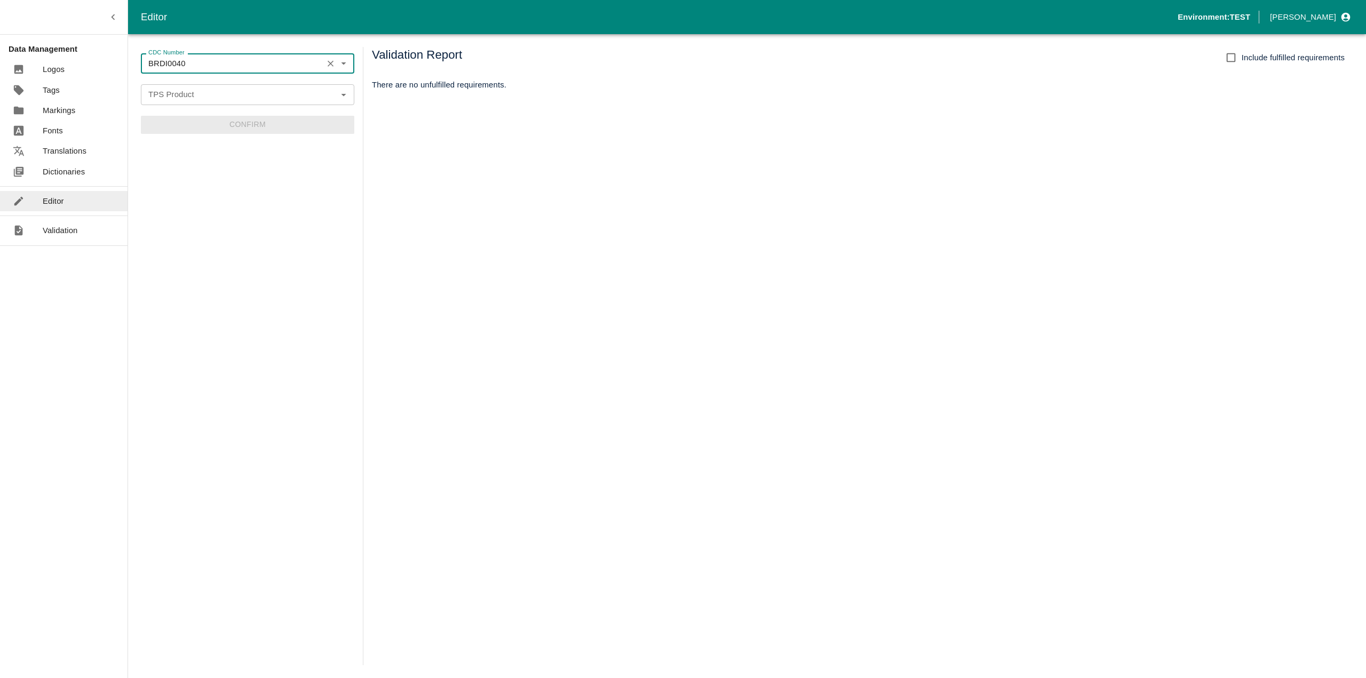
click at [188, 93] on input "TPS Product" at bounding box center [238, 94] width 189 height 14
click at [185, 112] on li "TAG SVID SERBHL-YEYE" at bounding box center [247, 118] width 213 height 18
type input "TAG SVID SERBHL-YEYE"
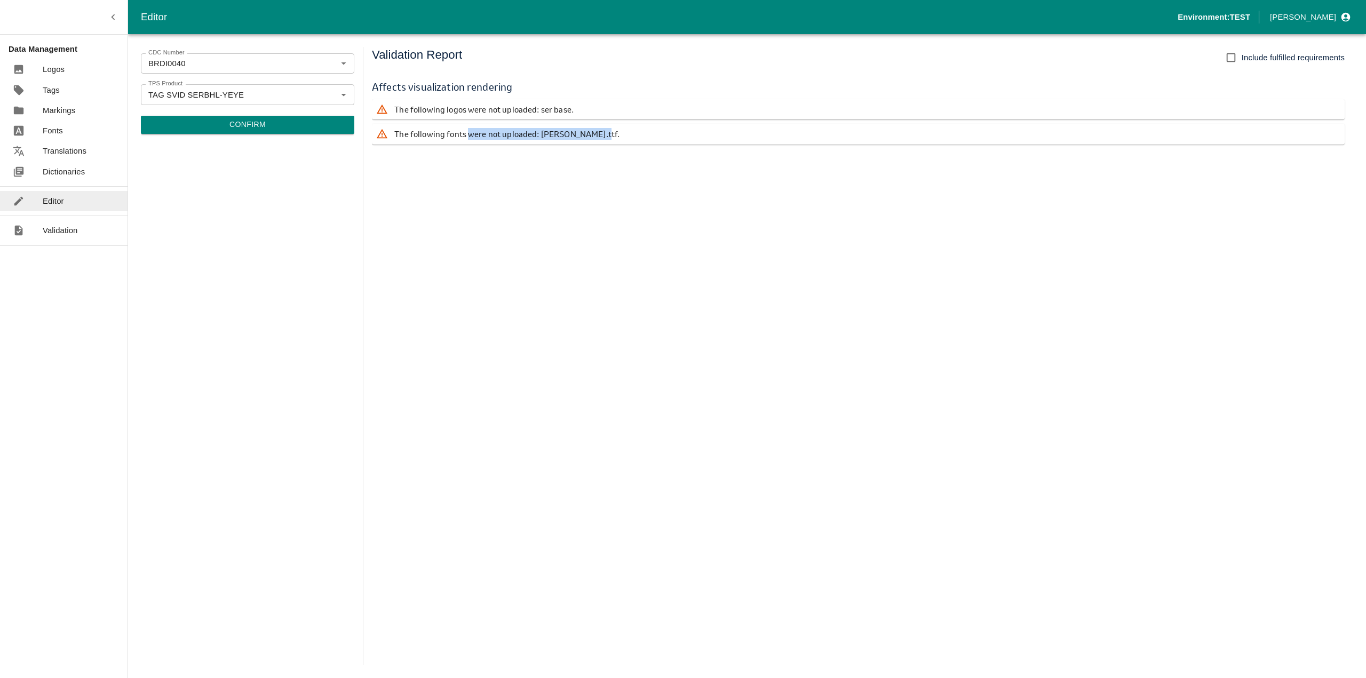
drag, startPoint x: 468, startPoint y: 132, endPoint x: 618, endPoint y: 131, distance: 149.9
click at [618, 131] on div "The following fonts were not uploaded: [PERSON_NAME].ttf." at bounding box center [858, 134] width 973 height 20
drag, startPoint x: 531, startPoint y: 134, endPoint x: 602, endPoint y: 132, distance: 71.0
click at [602, 132] on div "The following fonts were not uploaded: [PERSON_NAME].ttf." at bounding box center [858, 134] width 973 height 20
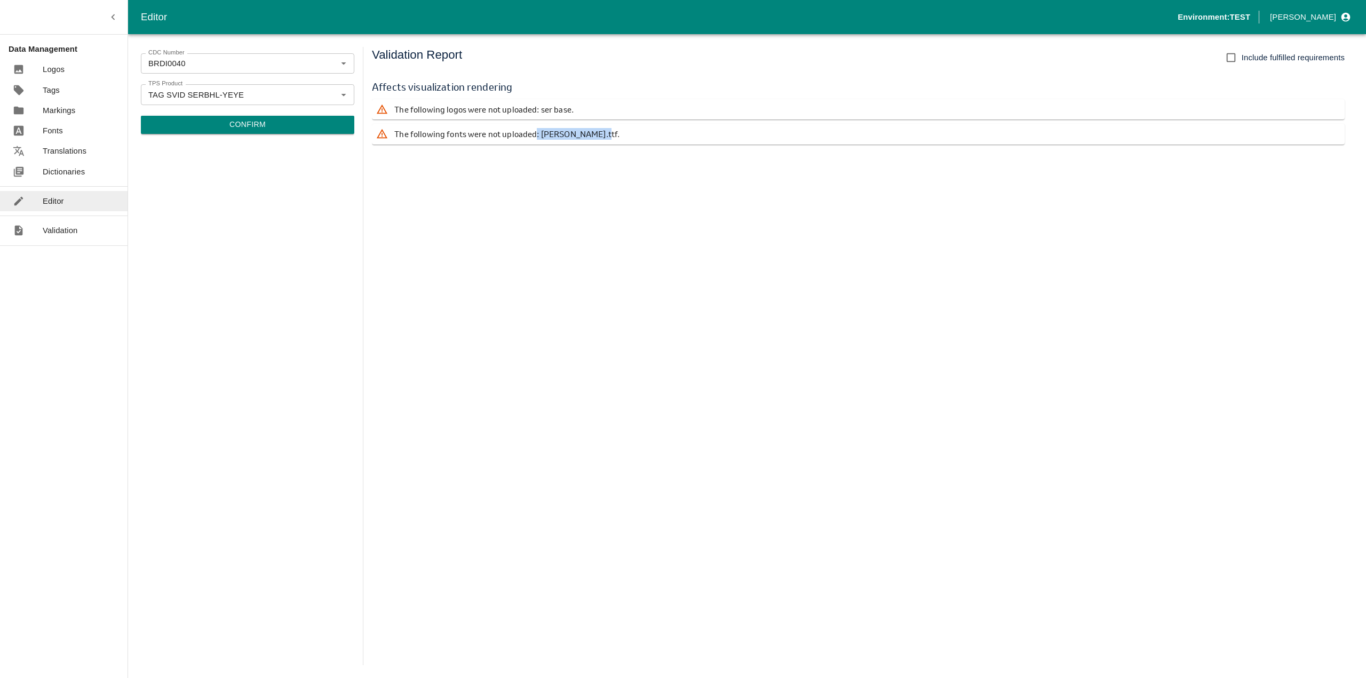
click at [602, 132] on div "The following fonts were not uploaded: [PERSON_NAME].ttf." at bounding box center [858, 134] width 973 height 20
click at [236, 123] on button "Confirm" at bounding box center [247, 125] width 213 height 18
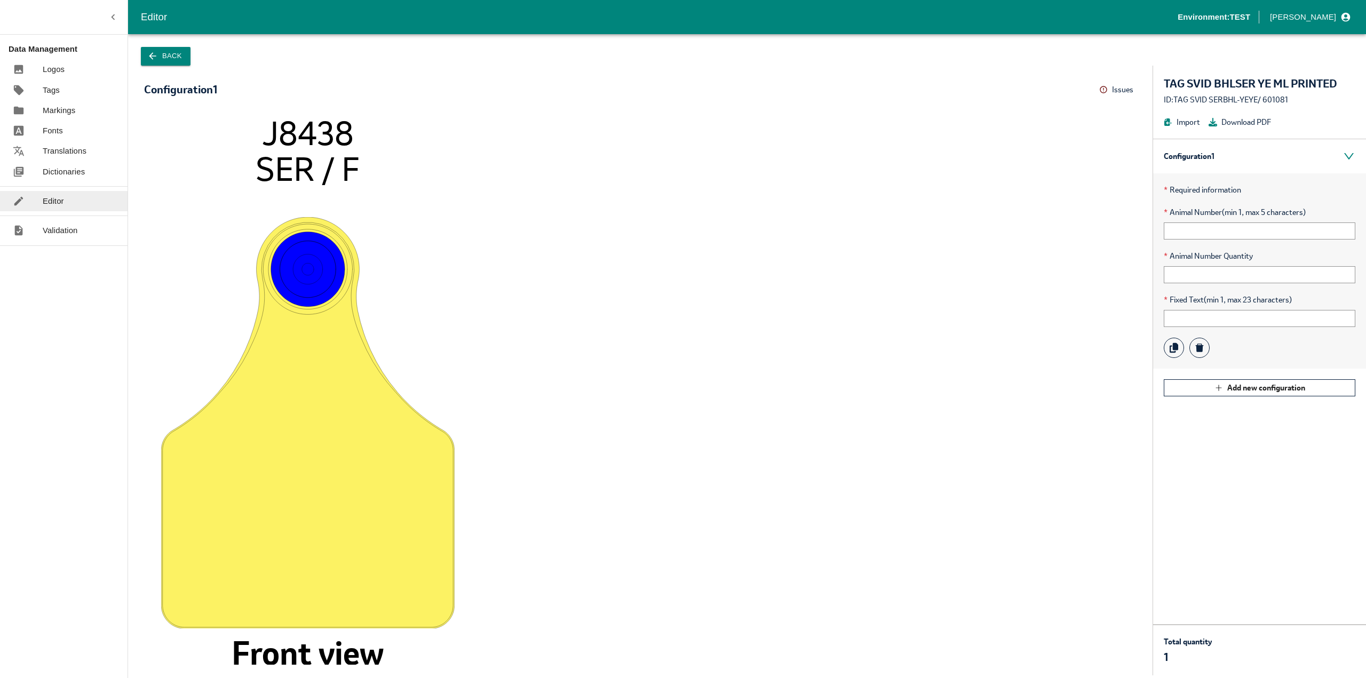
click at [1102, 90] on icon at bounding box center [1103, 89] width 9 height 9
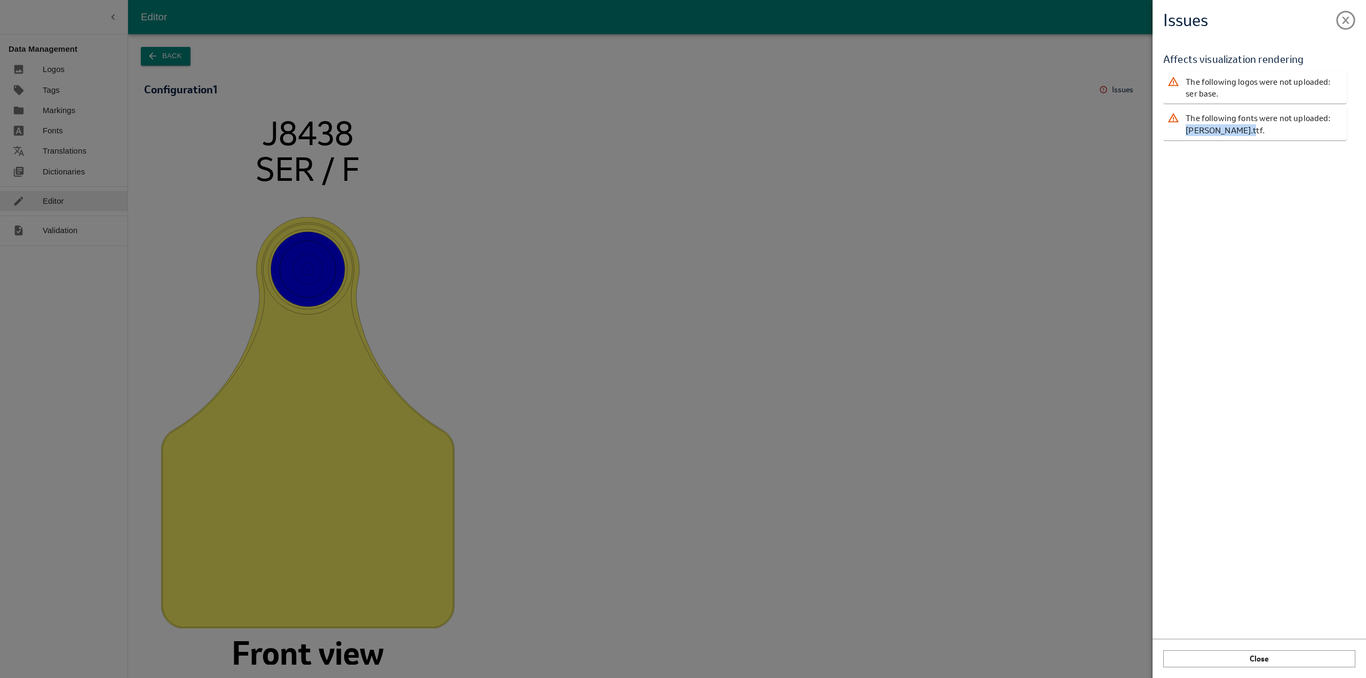
drag, startPoint x: 1183, startPoint y: 132, endPoint x: 1238, endPoint y: 131, distance: 55.0
click at [1238, 131] on div "The following fonts were not uploaded: [PERSON_NAME].ttf." at bounding box center [1255, 124] width 184 height 33
click at [1232, 149] on div "Validation Report Affects visualization rendering The following logos were not …" at bounding box center [1259, 336] width 192 height 590
drag, startPoint x: 1237, startPoint y: 131, endPoint x: 1182, endPoint y: 135, distance: 54.6
click at [1182, 135] on div "The following fonts were not uploaded: [PERSON_NAME].ttf." at bounding box center [1255, 124] width 184 height 33
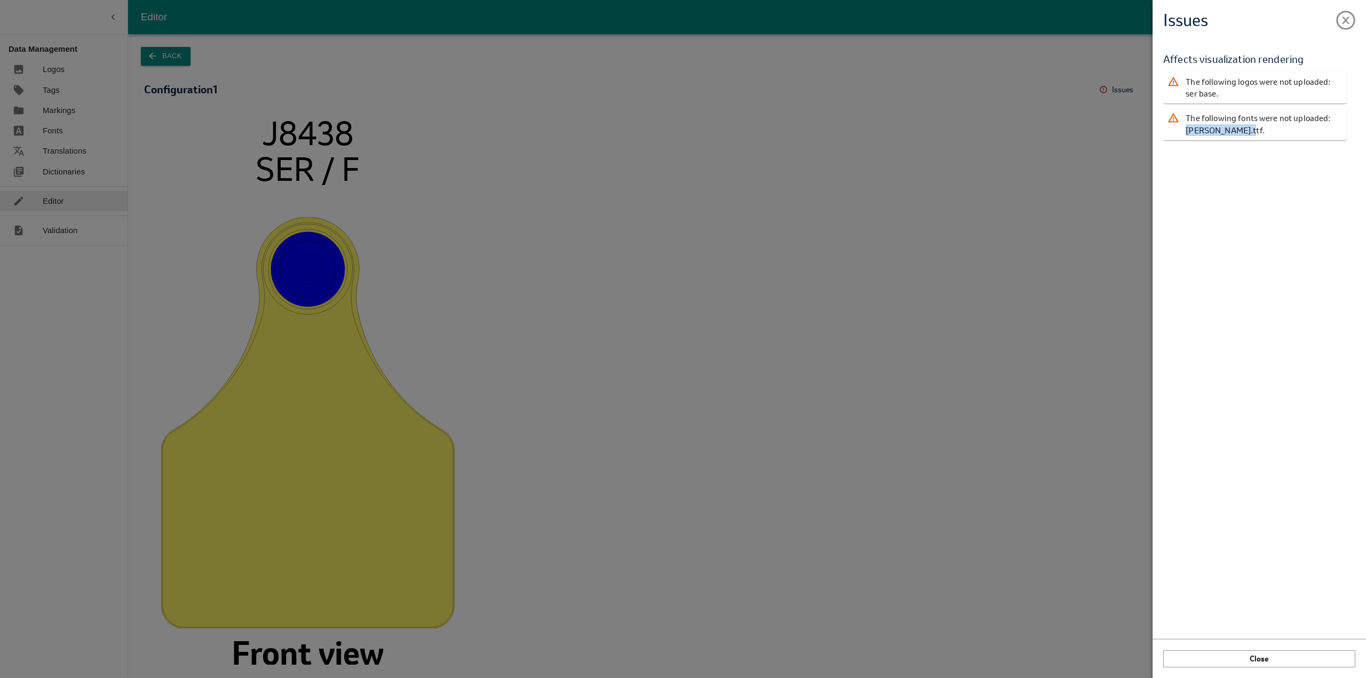
click at [1182, 135] on div "The following fonts were not uploaded: [PERSON_NAME].ttf." at bounding box center [1255, 124] width 184 height 33
click at [175, 50] on div "Issues Validation Report Affects visualization rendering The following logos we…" at bounding box center [683, 339] width 1366 height 678
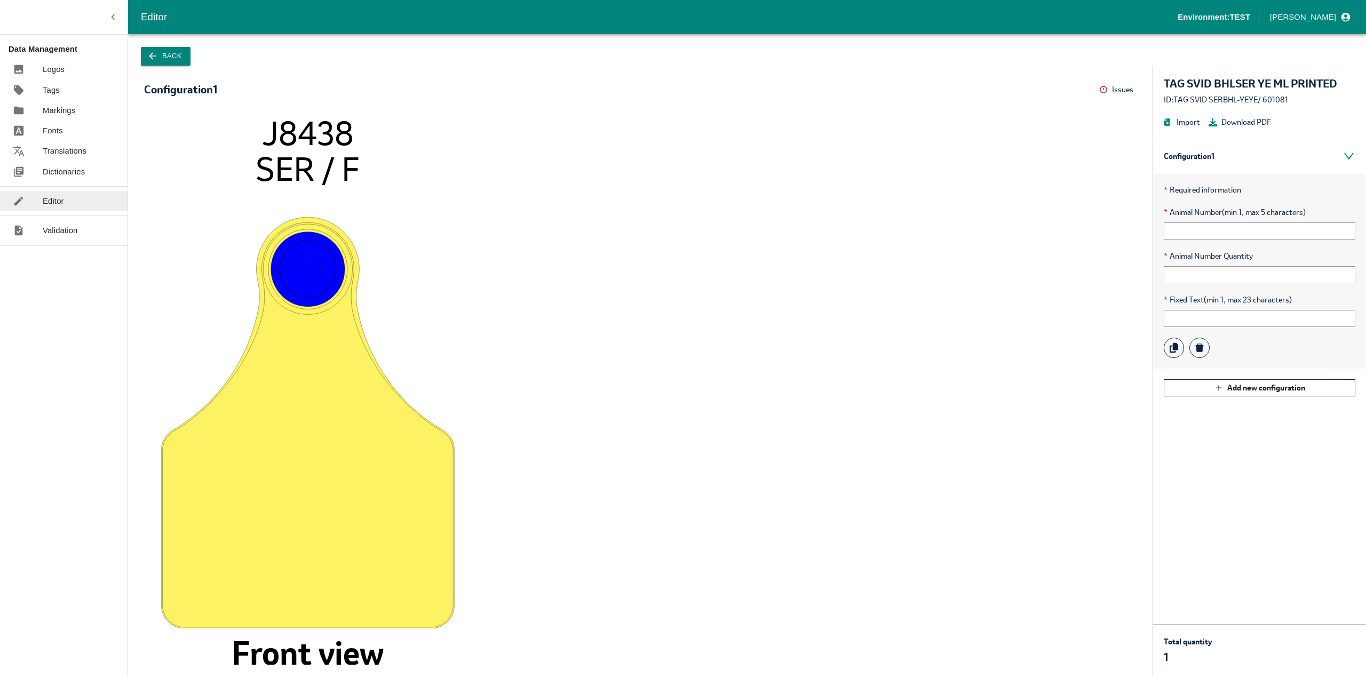
click at [158, 47] on button "Back" at bounding box center [166, 56] width 50 height 19
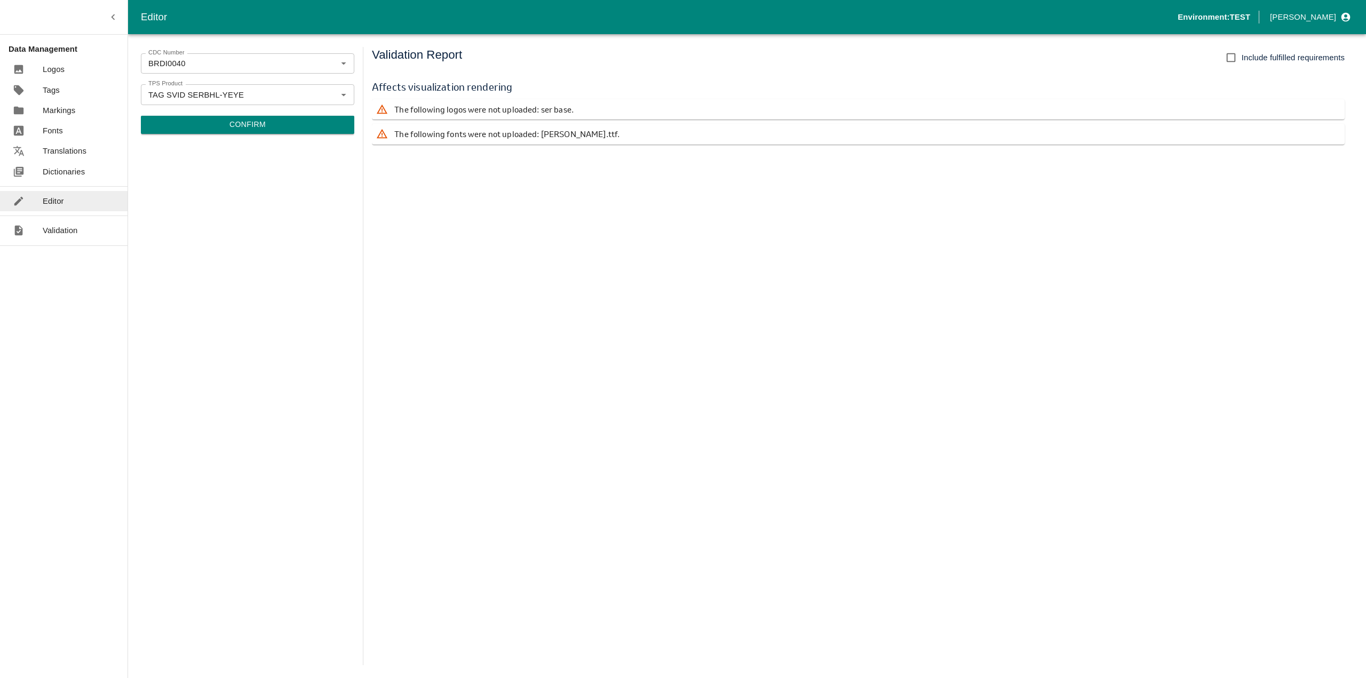
click at [58, 135] on p "Fonts" at bounding box center [53, 131] width 20 height 12
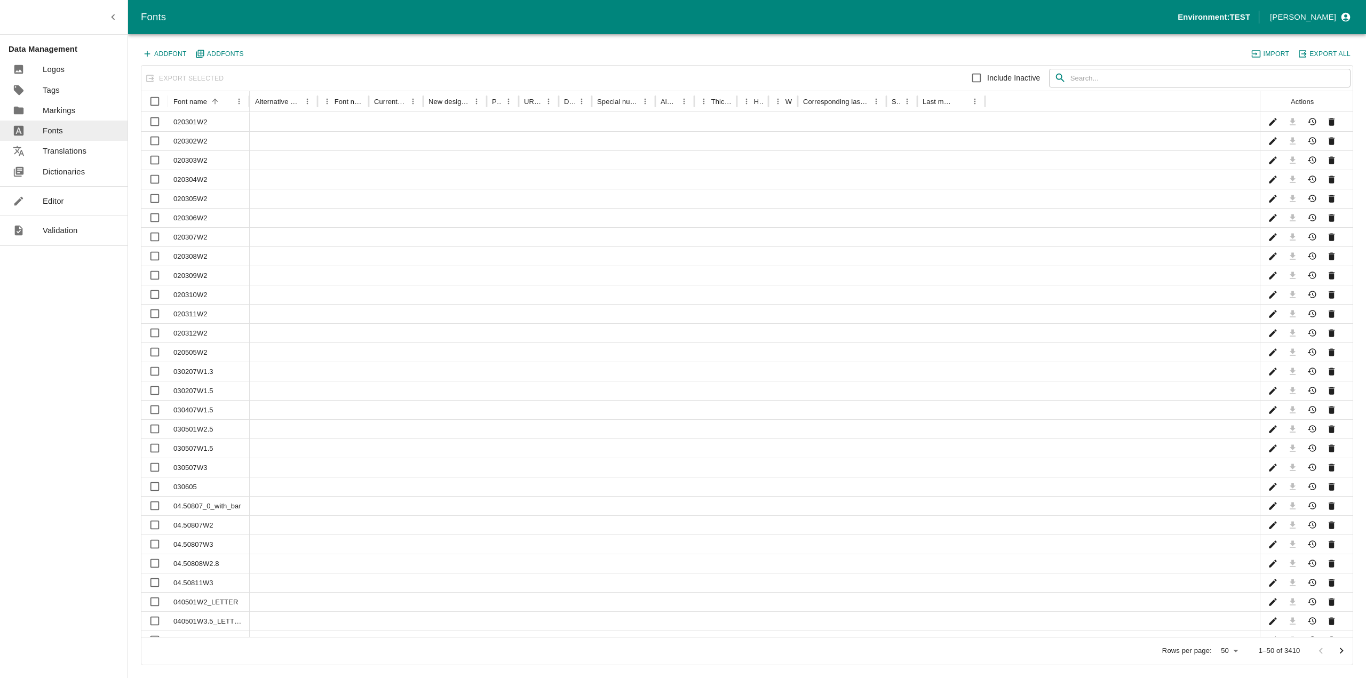
click at [1101, 79] on input "text" at bounding box center [1210, 78] width 280 height 19
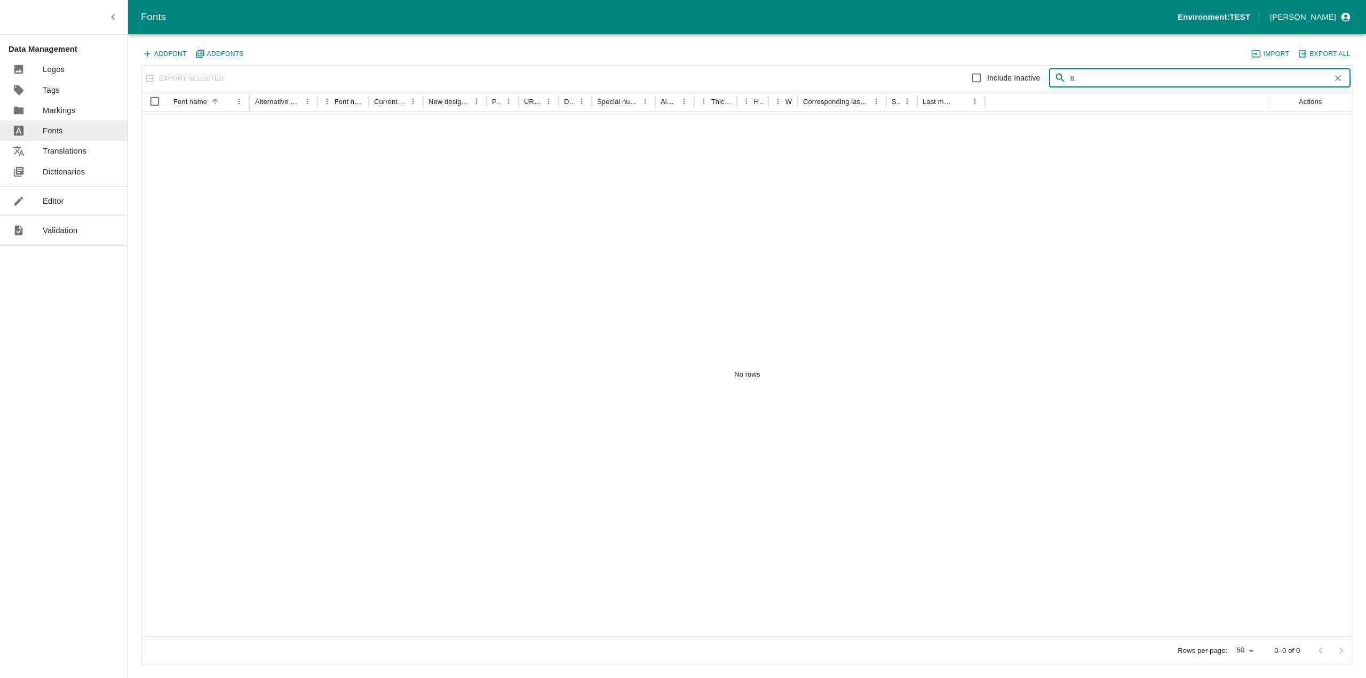
type input "t"
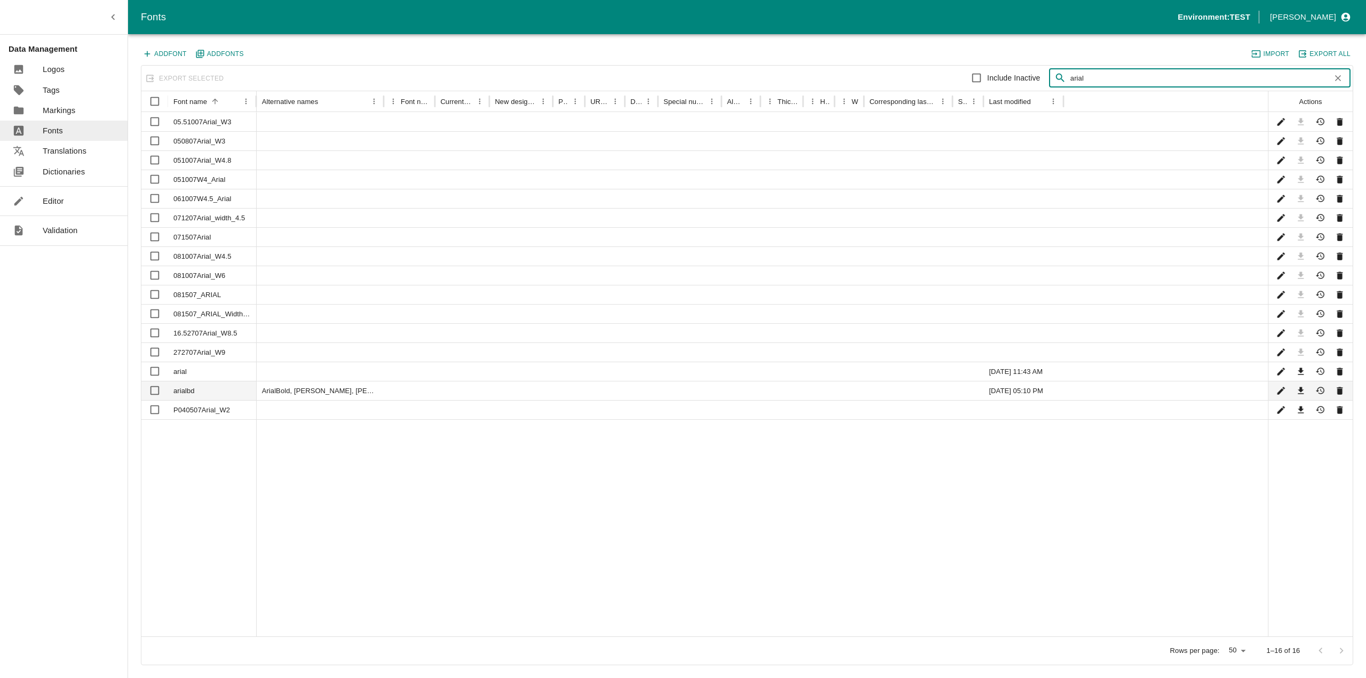
type input "arial"
click at [1277, 387] on icon "Edit" at bounding box center [1281, 391] width 10 height 10
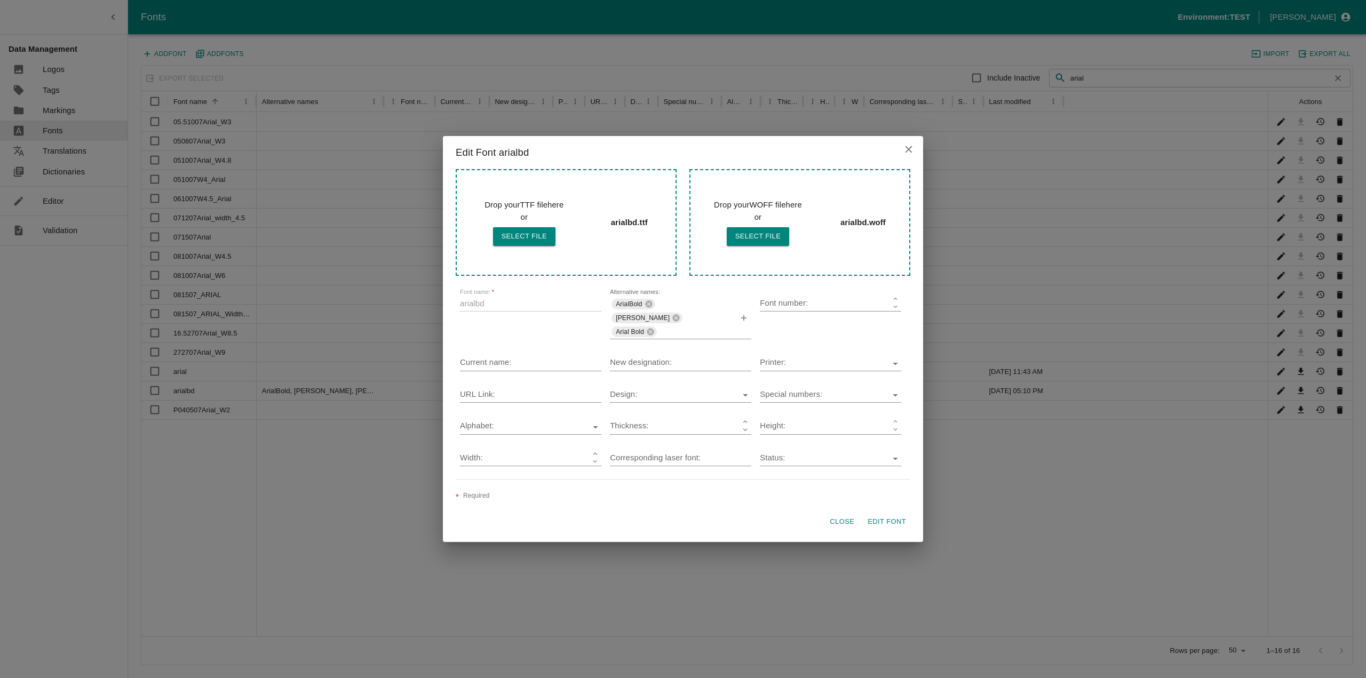
click at [625, 301] on span "ArialBold" at bounding box center [628, 304] width 35 height 10
click at [633, 333] on span "Arial Bold" at bounding box center [629, 332] width 37 height 10
drag, startPoint x: 658, startPoint y: 331, endPoint x: 604, endPoint y: 333, distance: 54.4
click at [604, 333] on div "Font name:   * arialbd Alternative names: ArialBold [PERSON_NAME] Arial Bold Fo…" at bounding box center [683, 377] width 455 height 186
drag, startPoint x: 615, startPoint y: 331, endPoint x: 644, endPoint y: 334, distance: 29.5
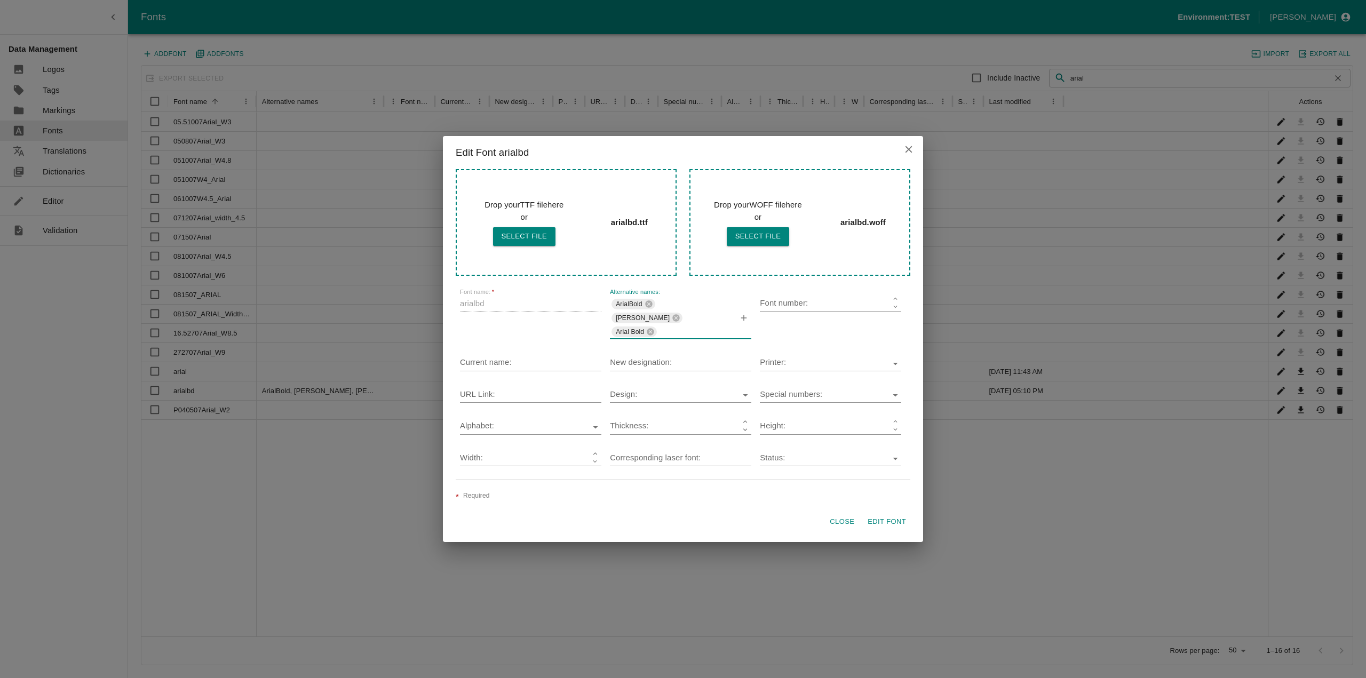
click at [644, 334] on span "Arial Bold" at bounding box center [629, 332] width 37 height 10
paste input "BRDI0040"
drag, startPoint x: 701, startPoint y: 333, endPoint x: 638, endPoint y: 332, distance: 62.4
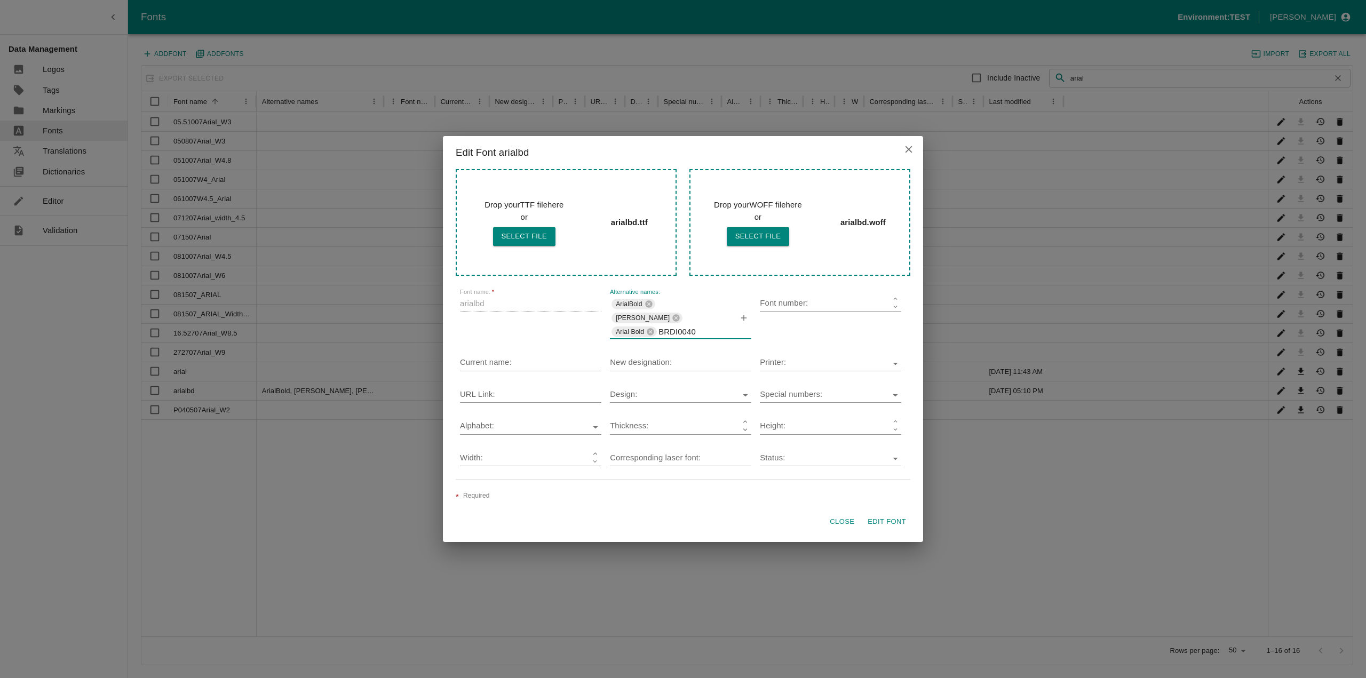
click at [638, 332] on div "ArialBold [PERSON_NAME] Arial Bold BRDI0040" at bounding box center [680, 318] width 141 height 42
type input "Arial Bold.ttf"
click at [743, 316] on icon "button" at bounding box center [744, 318] width 10 height 10
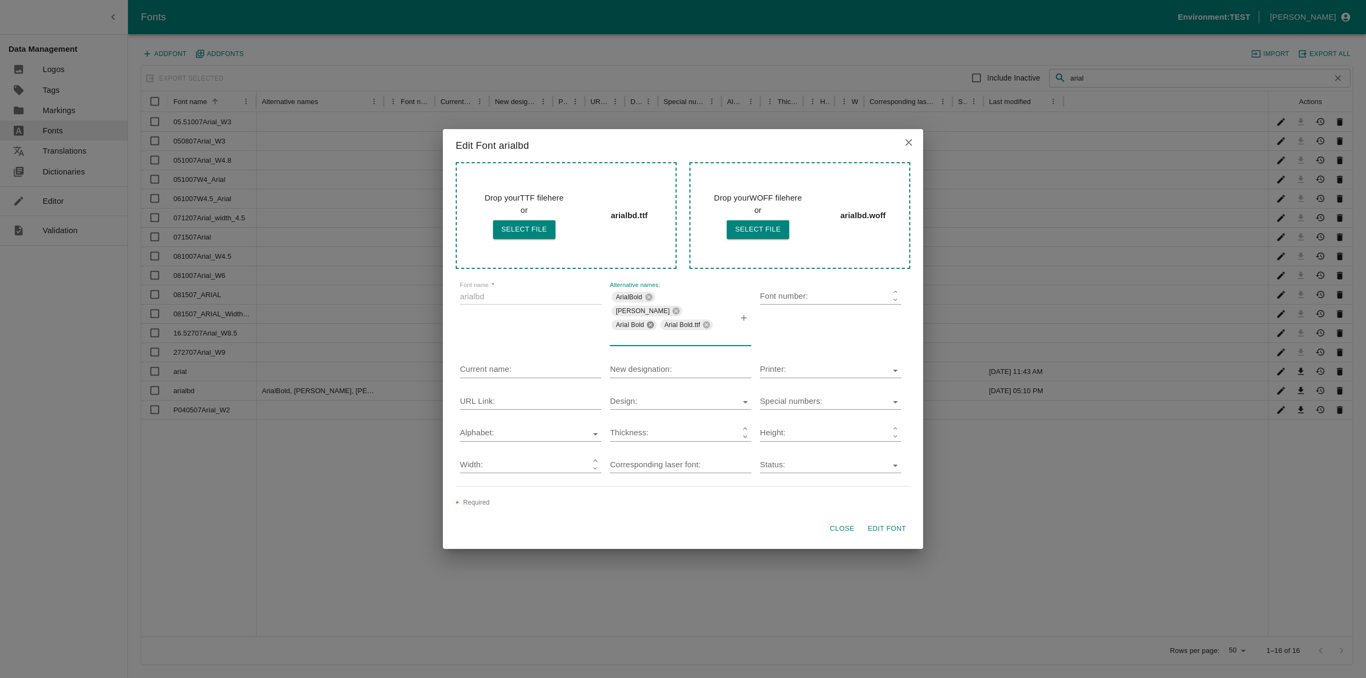
click at [649, 325] on icon at bounding box center [650, 324] width 7 height 7
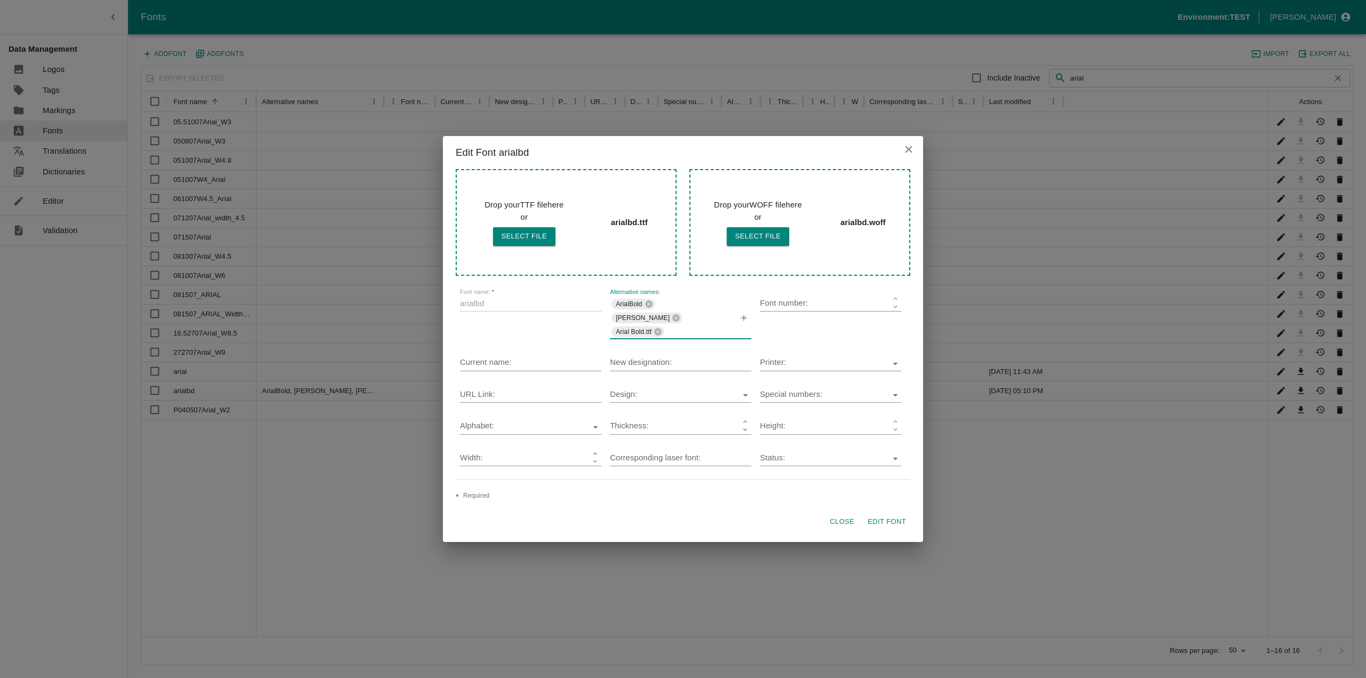
click at [883, 526] on button "Edit Font" at bounding box center [886, 522] width 47 height 19
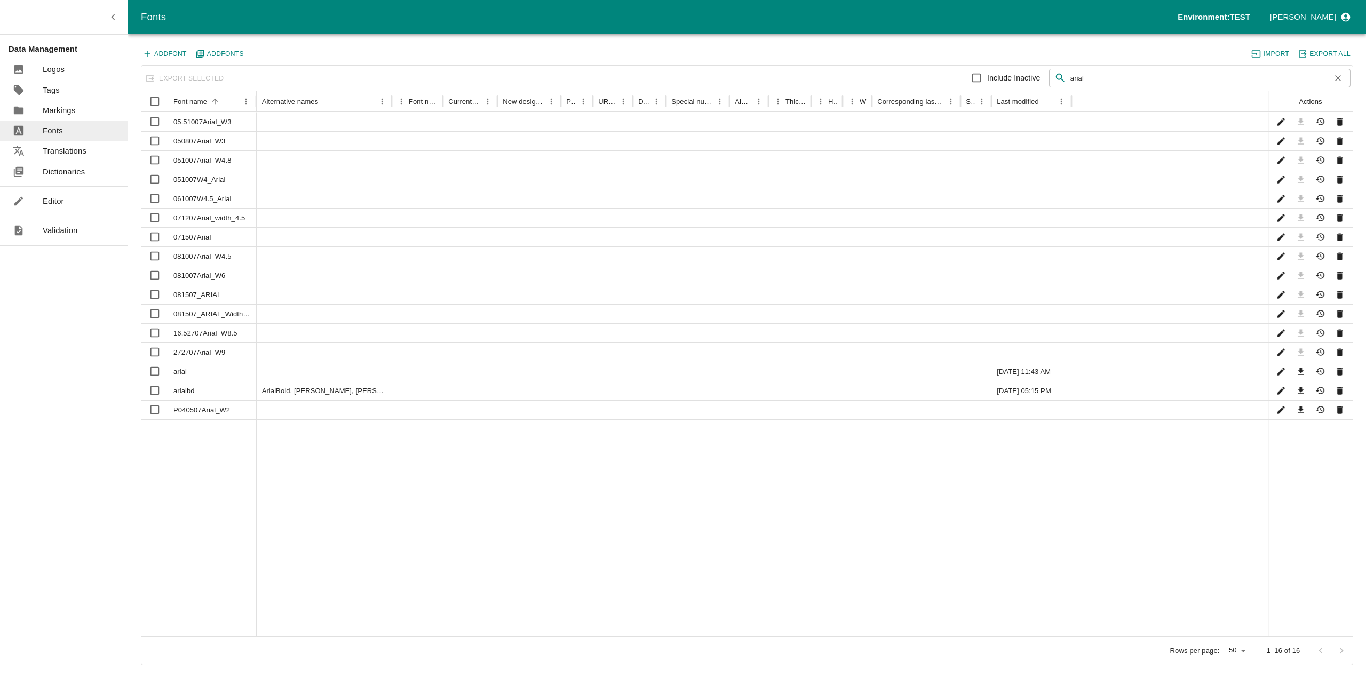
click at [61, 205] on p "Editor" at bounding box center [53, 201] width 21 height 12
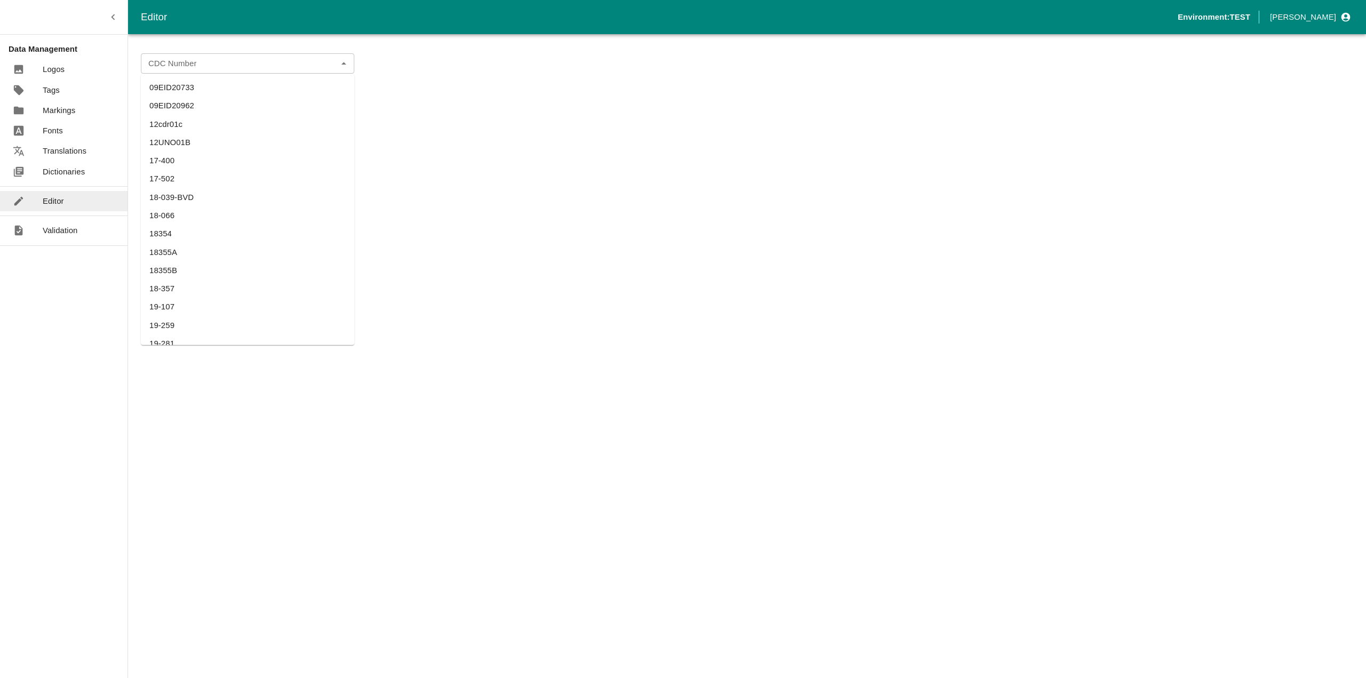
click at [199, 55] on div "CDC Number" at bounding box center [247, 63] width 213 height 20
paste input "BRDI0040"
type input "BRDI0040"
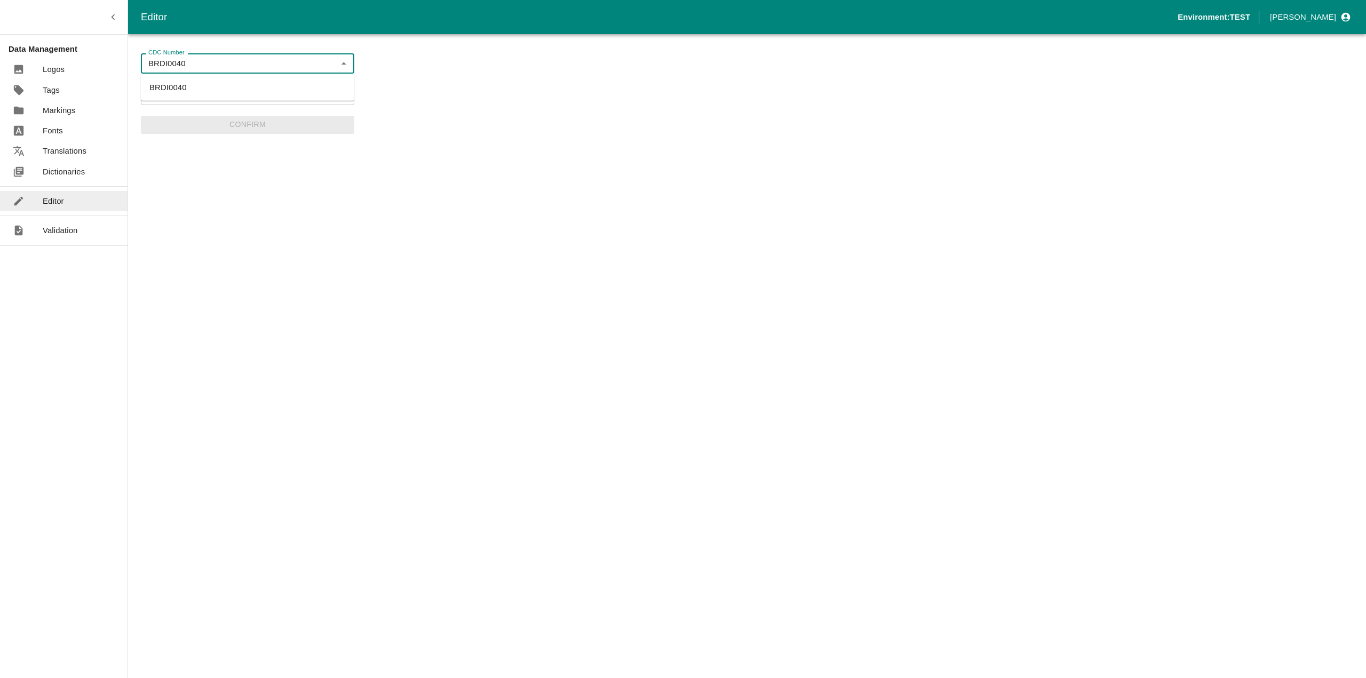
click at [176, 81] on li "BRDI0040" at bounding box center [247, 87] width 213 height 18
click at [173, 91] on div "TPS Product TPS Product" at bounding box center [247, 94] width 213 height 20
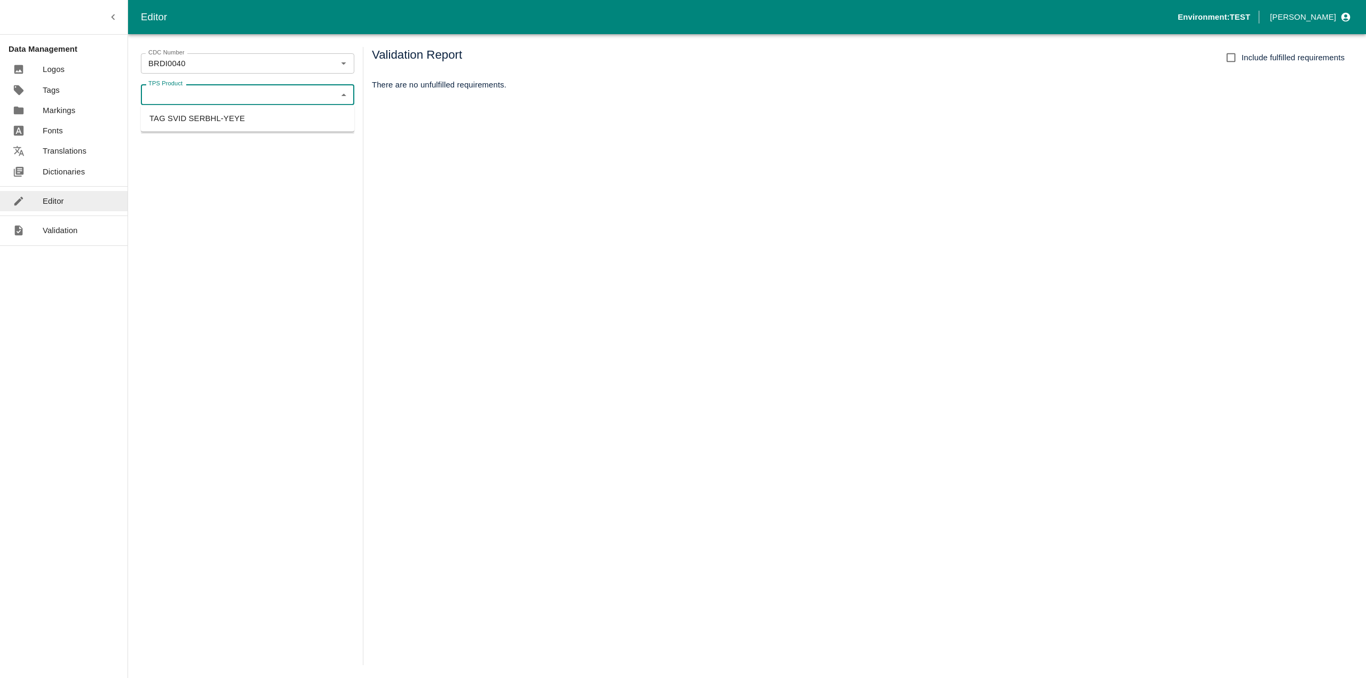
click at [180, 115] on li "TAG SVID SERBHL-YEYE" at bounding box center [247, 118] width 213 height 18
type input "TAG SVID SERBHL-YEYE"
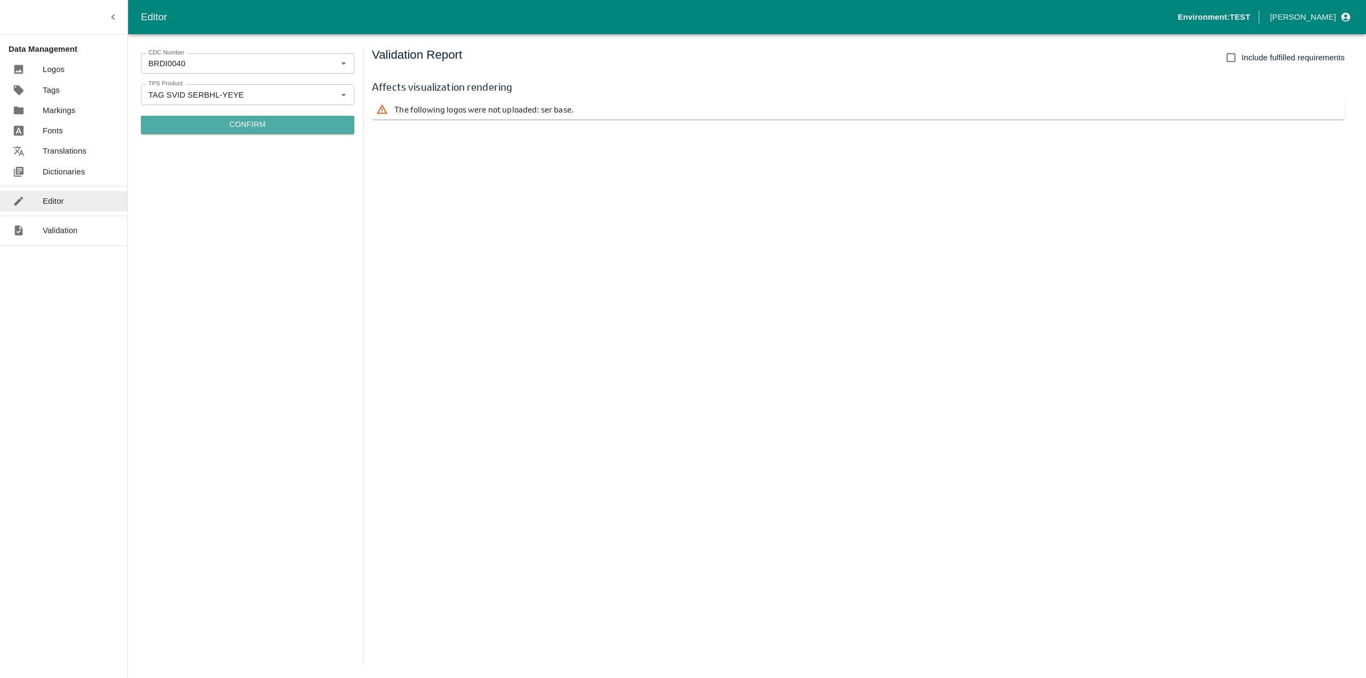
click at [243, 127] on button "Confirm" at bounding box center [247, 125] width 213 height 18
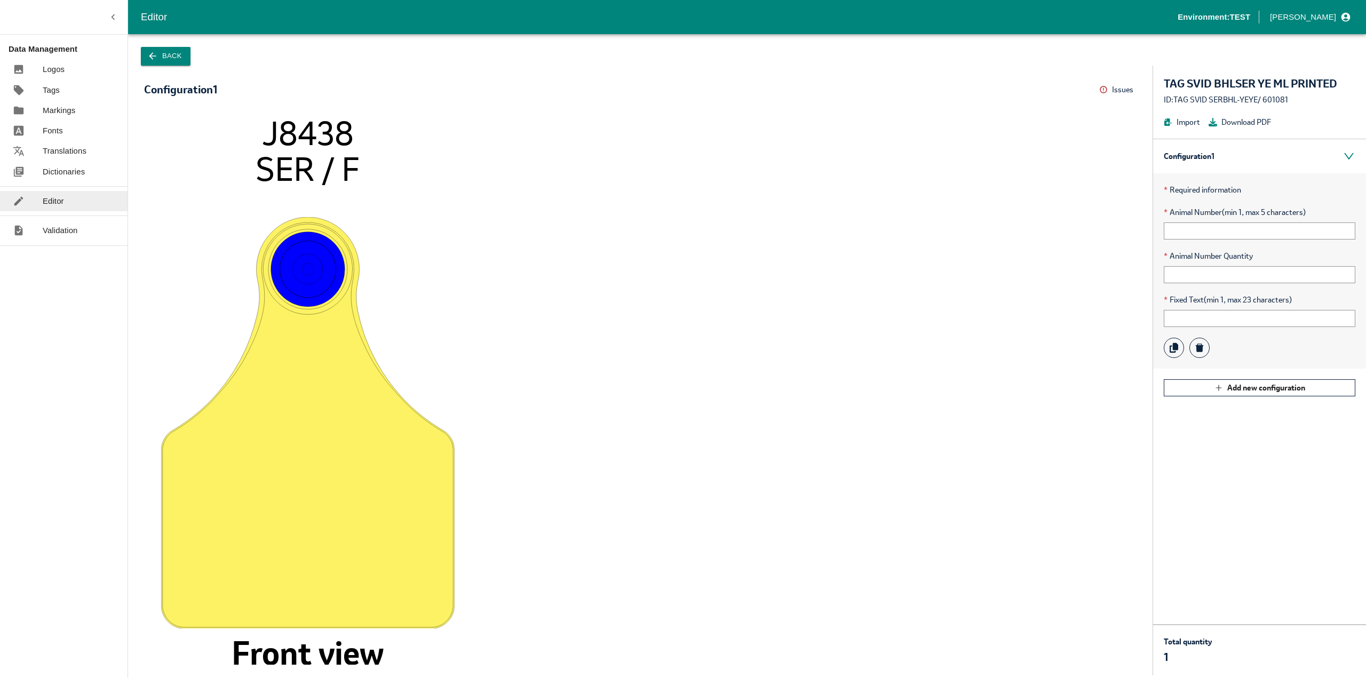
click at [1182, 243] on div "* Required information * Animal Number (min 1, max 5 characters) * Animal Numbe…" at bounding box center [1259, 270] width 213 height 195
click at [1202, 236] on input "text" at bounding box center [1260, 230] width 192 height 17
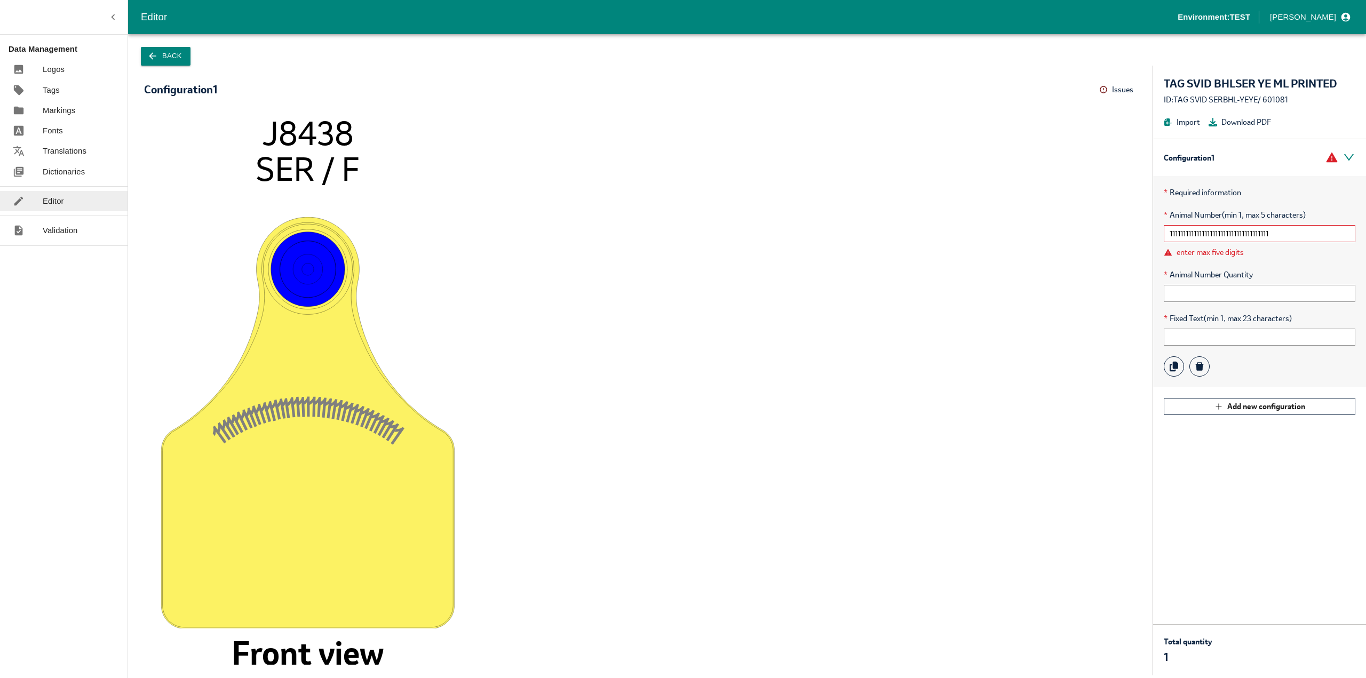
type input "1111111111111111111111111111111111111"
click at [1118, 97] on button "Issues" at bounding box center [1117, 90] width 37 height 17
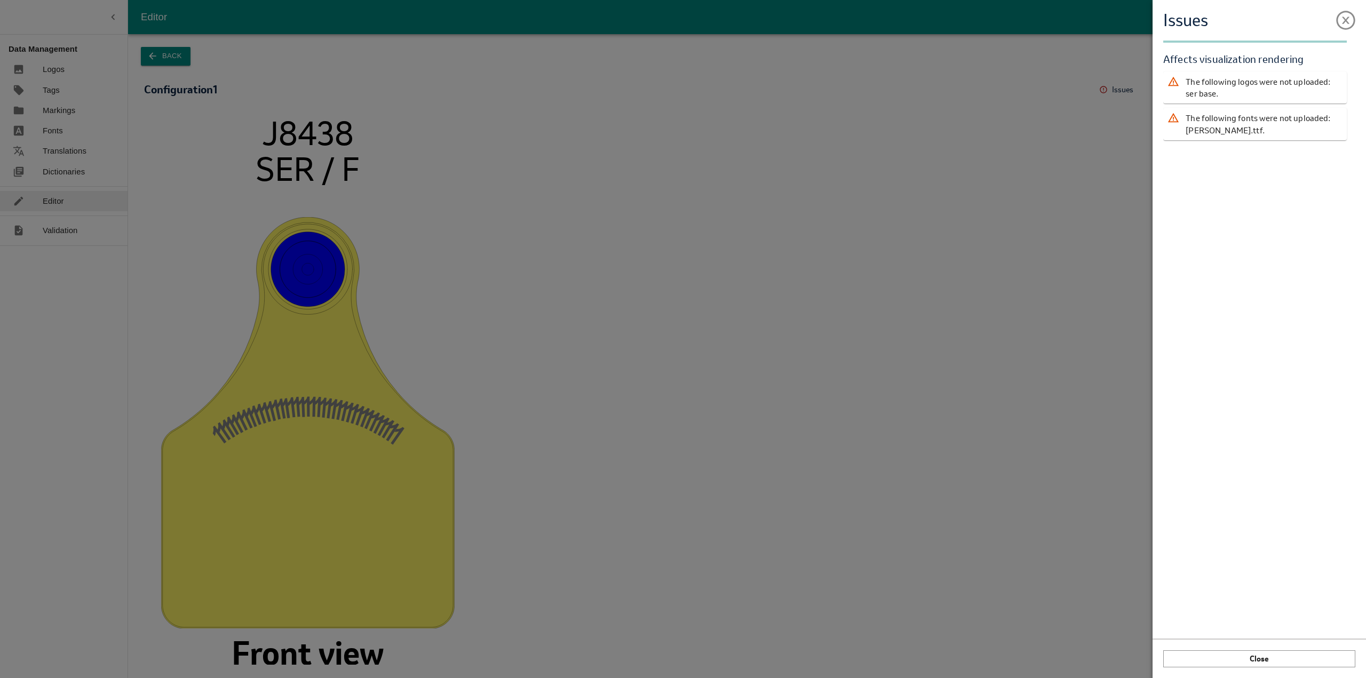
click at [1091, 117] on div "Issues Validation Report Affects visualization rendering The following logos we…" at bounding box center [683, 339] width 1366 height 678
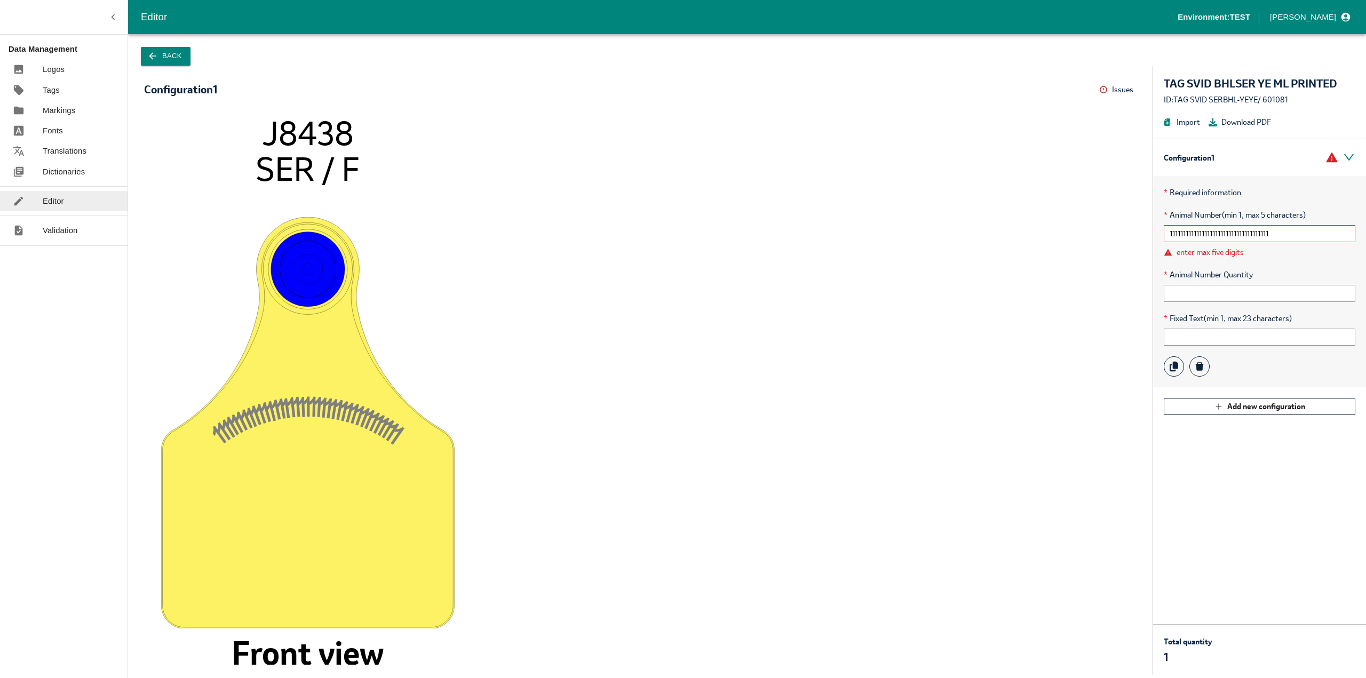
click at [161, 53] on button "Back" at bounding box center [166, 56] width 50 height 19
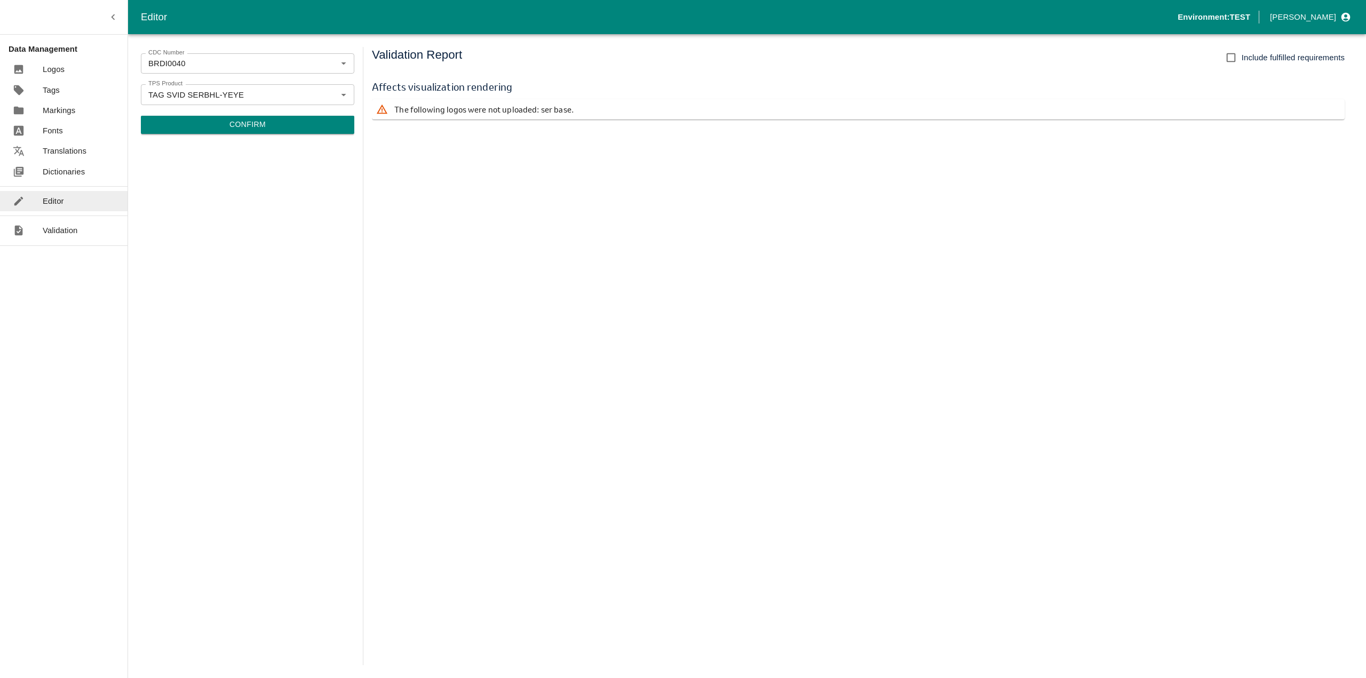
click at [588, 534] on div "Validation Report Include fulfilled requirements Affects visualization renderin…" at bounding box center [862, 356] width 981 height 618
